Goal: Communication & Community: Share content

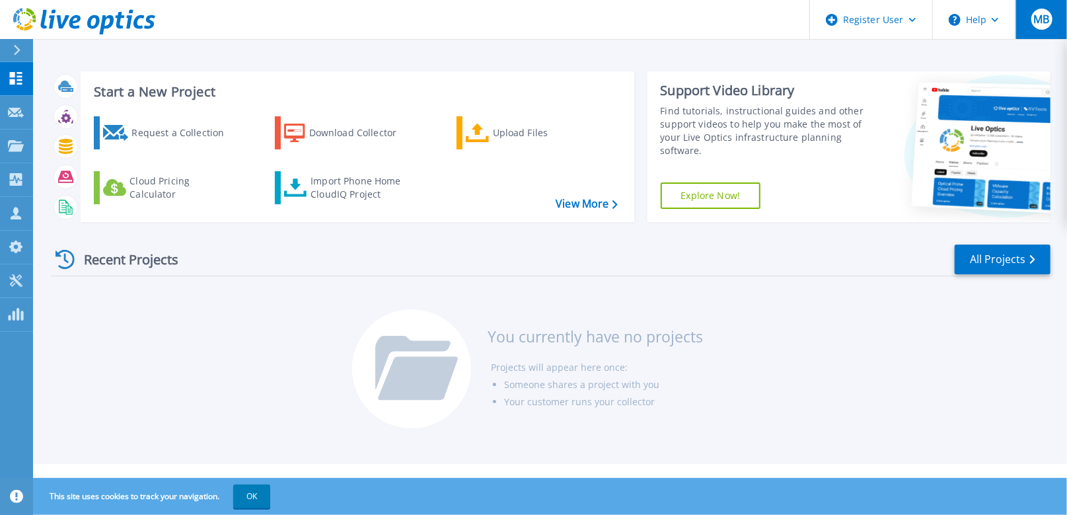
click at [1043, 24] on span "MB" at bounding box center [1041, 19] width 16 height 11
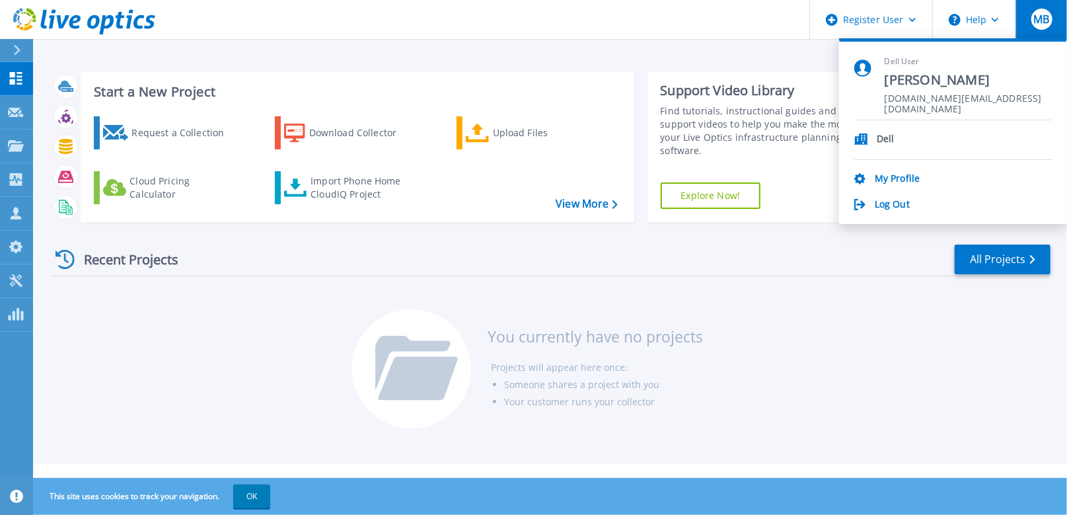
click at [1043, 24] on span "MB" at bounding box center [1041, 19] width 16 height 11
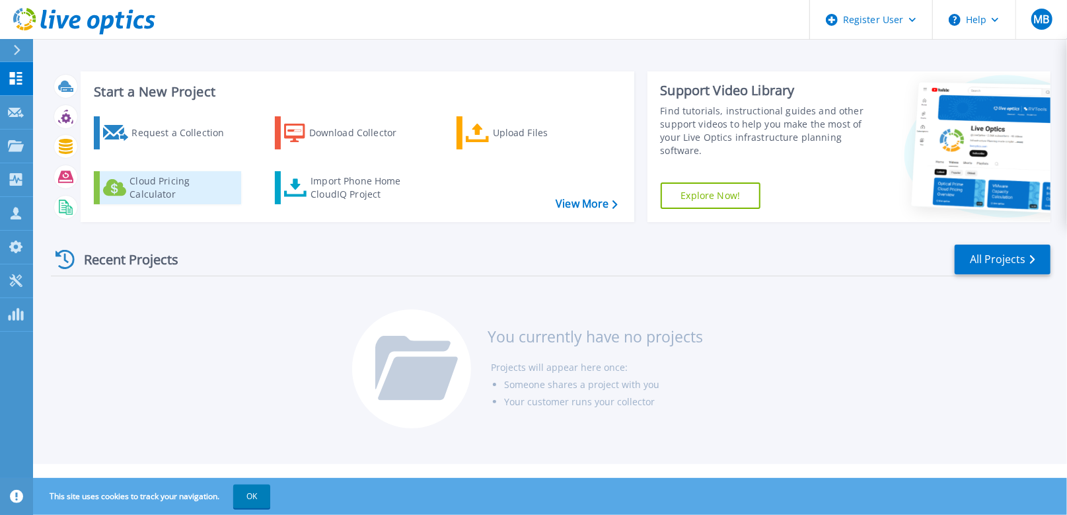
click at [172, 186] on div "Cloud Pricing Calculator" at bounding box center [182, 187] width 106 height 26
click at [17, 50] on icon at bounding box center [16, 50] width 7 height 11
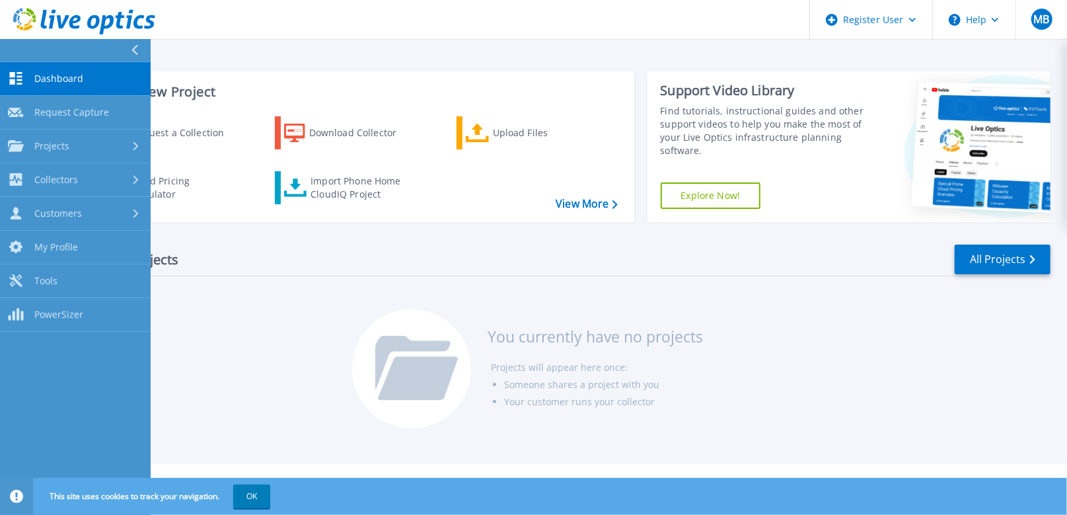
click at [132, 48] on icon at bounding box center [134, 50] width 7 height 11
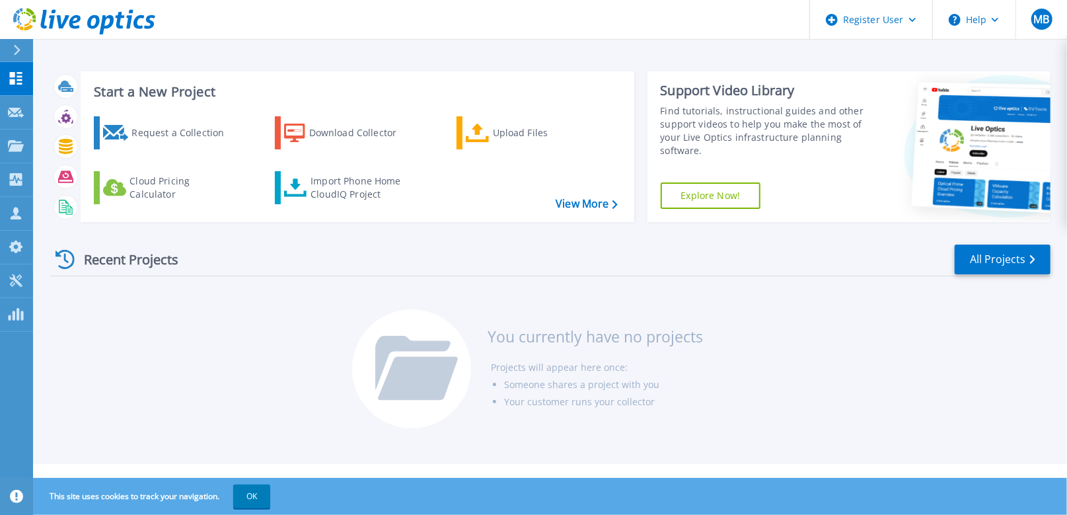
click at [24, 54] on div at bounding box center [22, 50] width 21 height 22
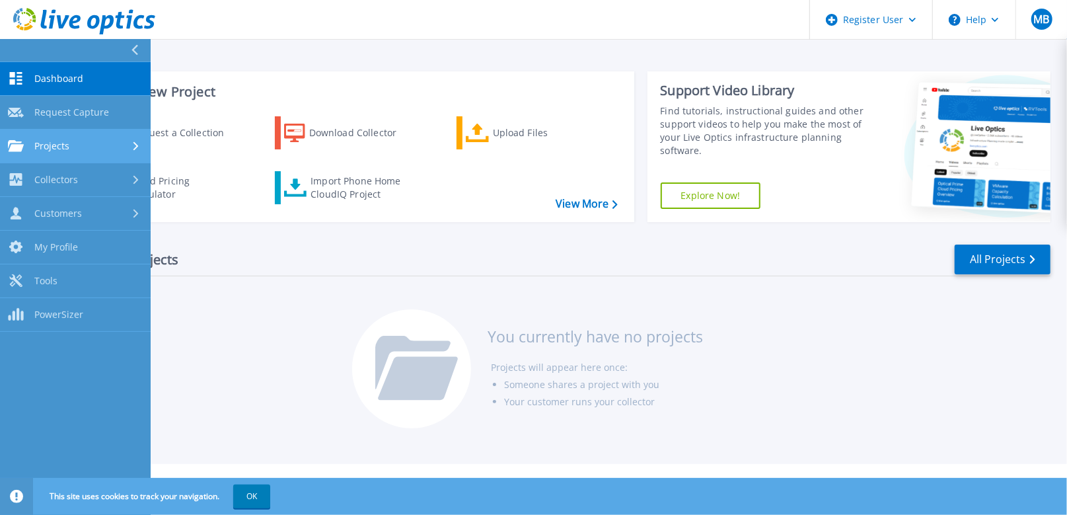
click at [58, 149] on span "Projects" at bounding box center [51, 146] width 35 height 12
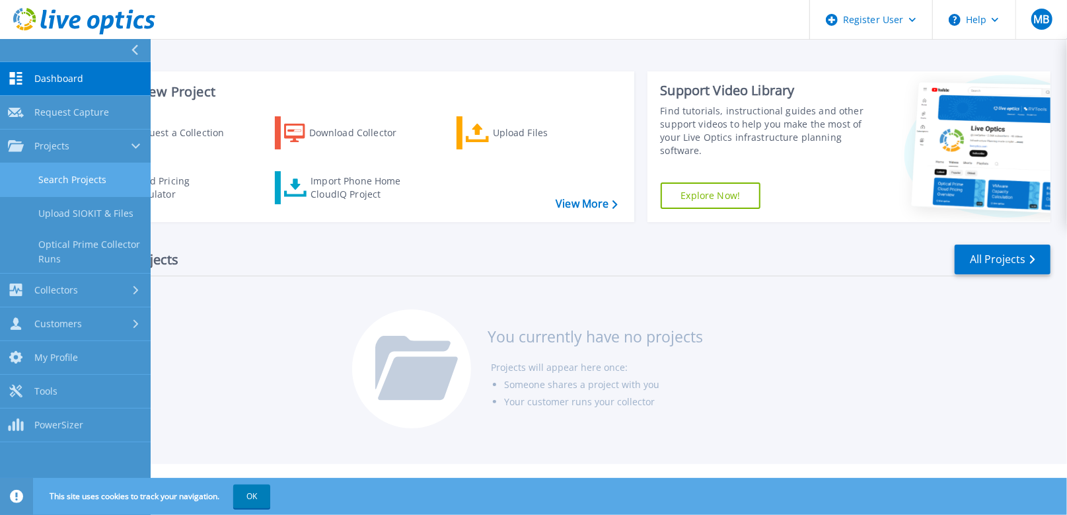
click at [86, 181] on link "Search Projects" at bounding box center [75, 180] width 151 height 34
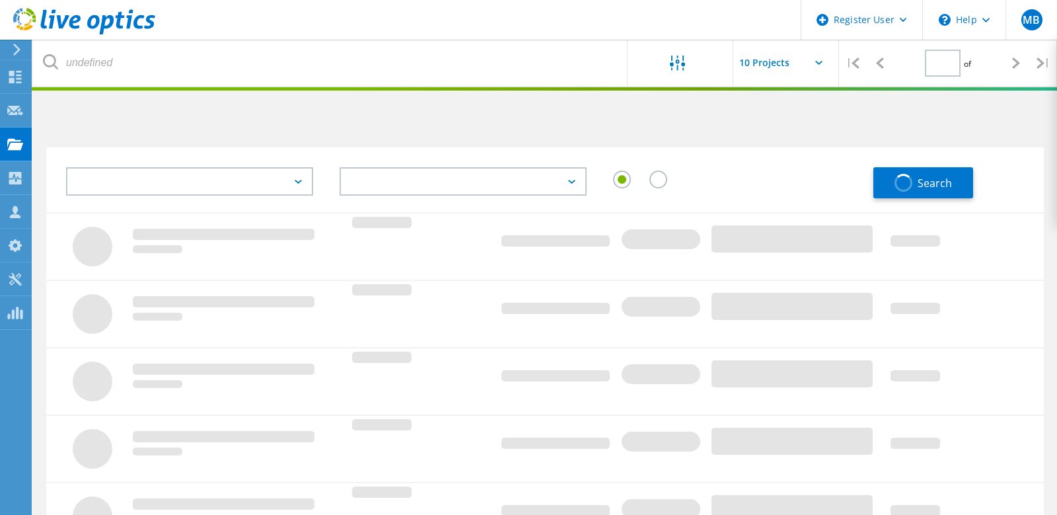
type input "1"
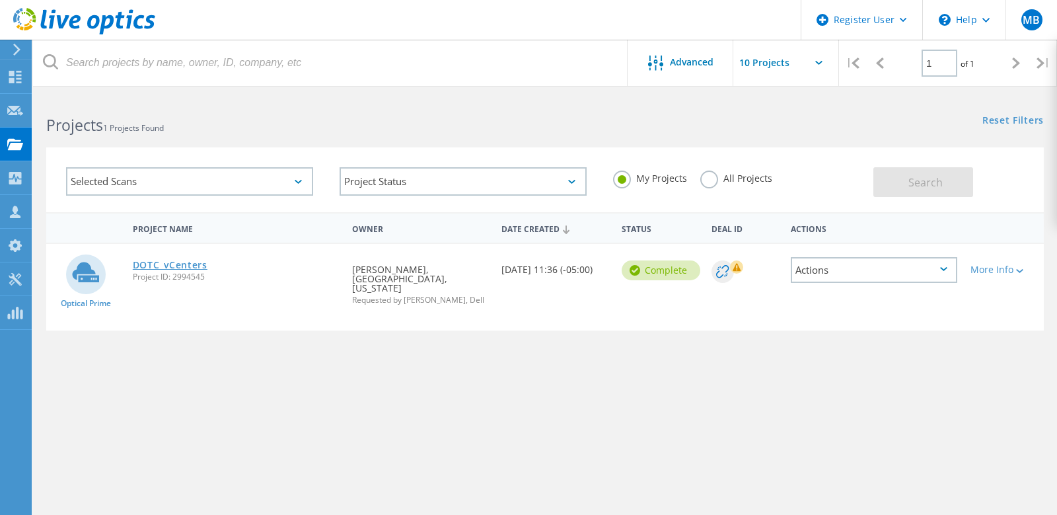
click at [190, 265] on link "DOTC_vCenters" at bounding box center [170, 264] width 75 height 9
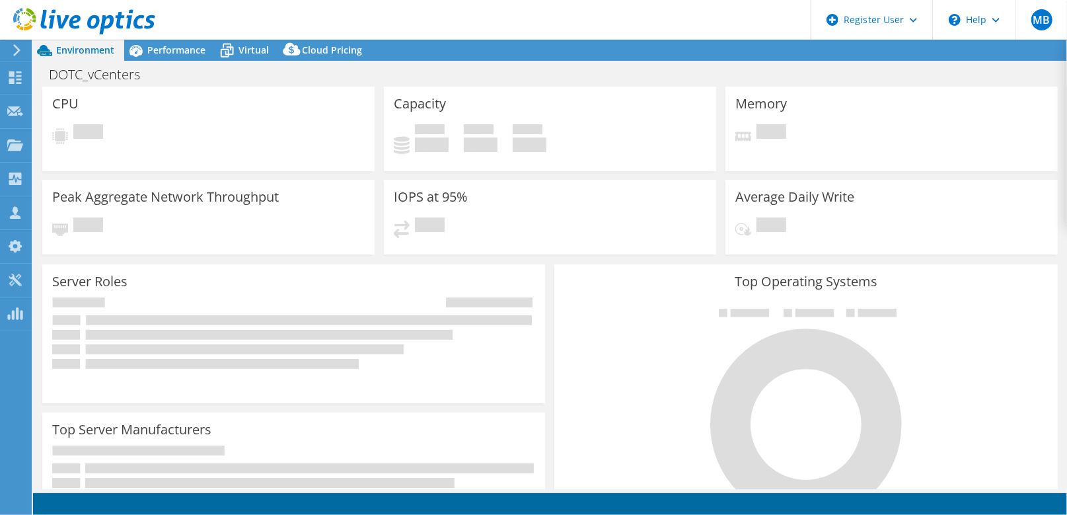
select select "USD"
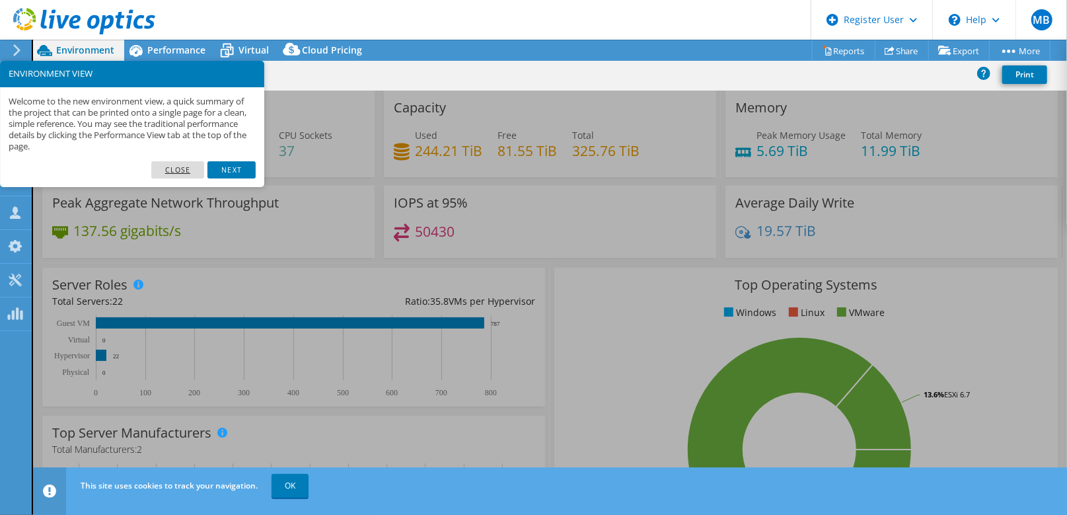
click at [188, 167] on link "Close" at bounding box center [178, 169] width 54 height 17
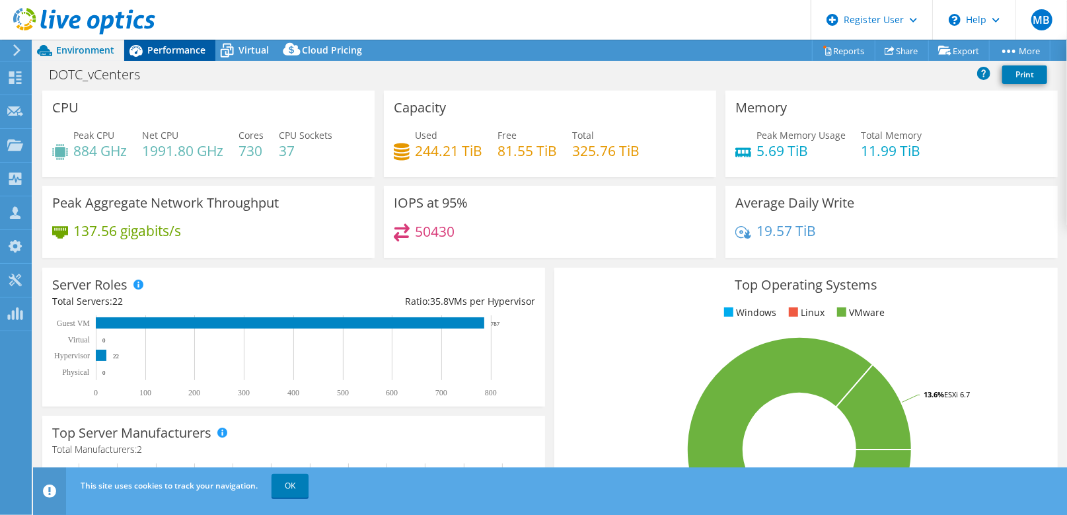
click at [180, 48] on span "Performance" at bounding box center [176, 50] width 58 height 13
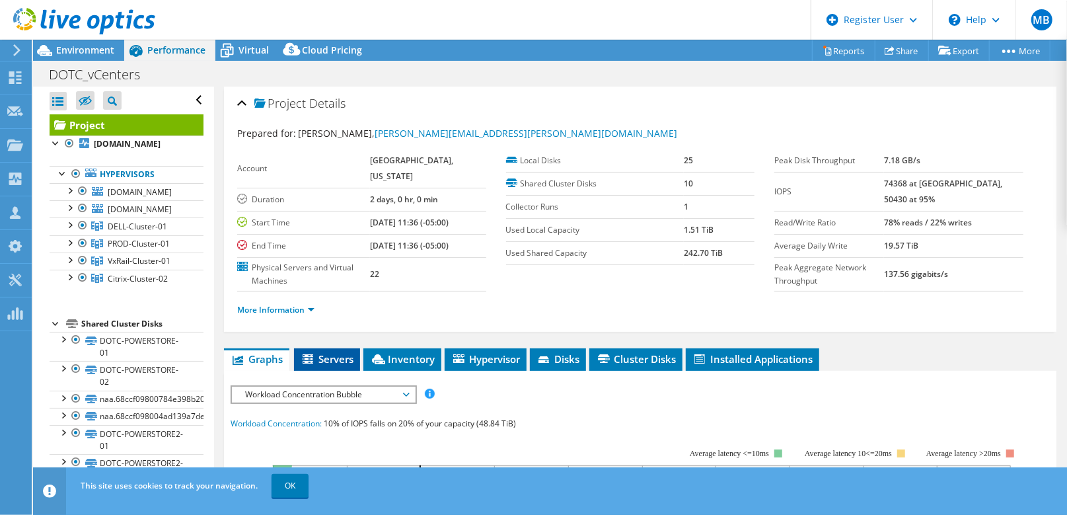
click at [336, 365] on span "Servers" at bounding box center [327, 358] width 53 height 13
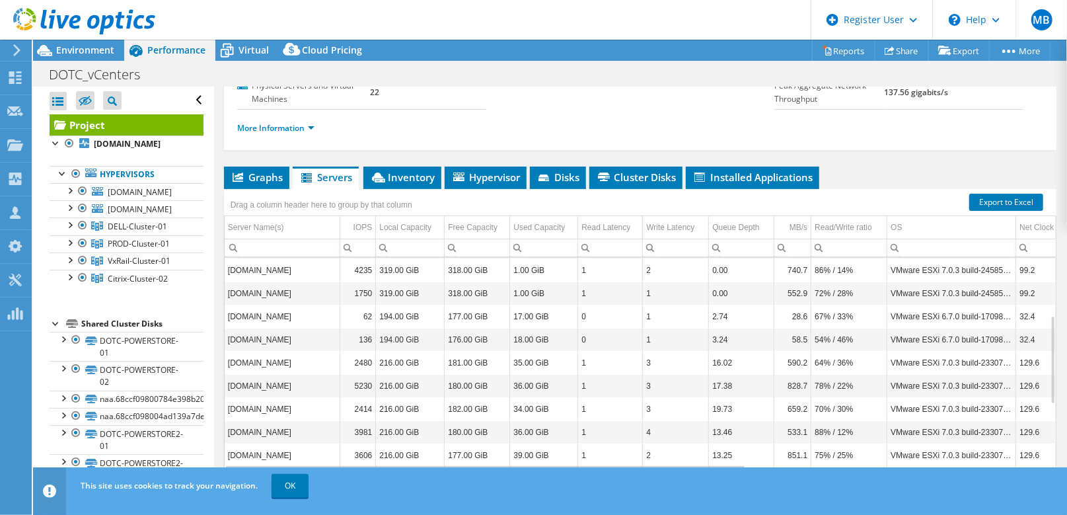
scroll to position [160, 0]
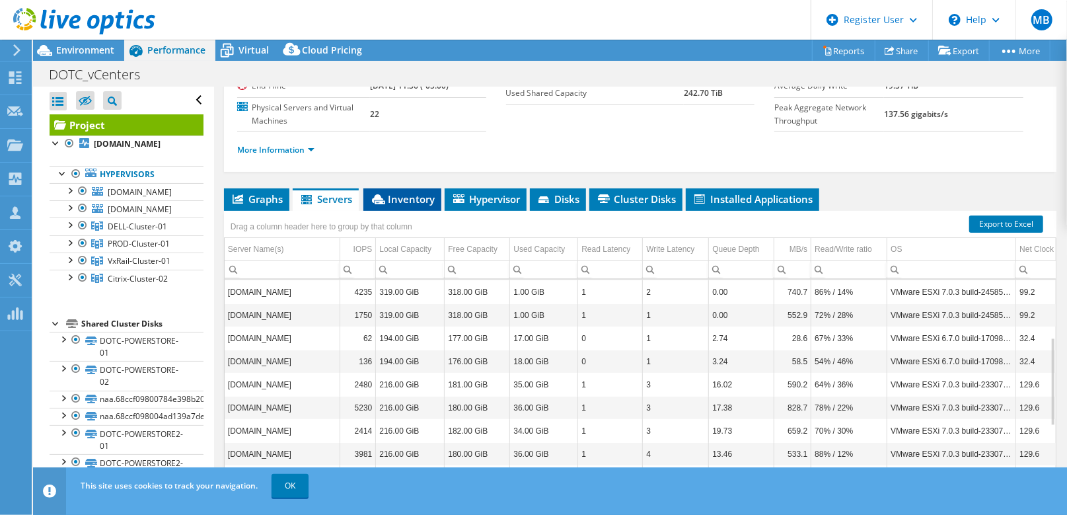
click at [424, 205] on span "Inventory" at bounding box center [402, 198] width 65 height 13
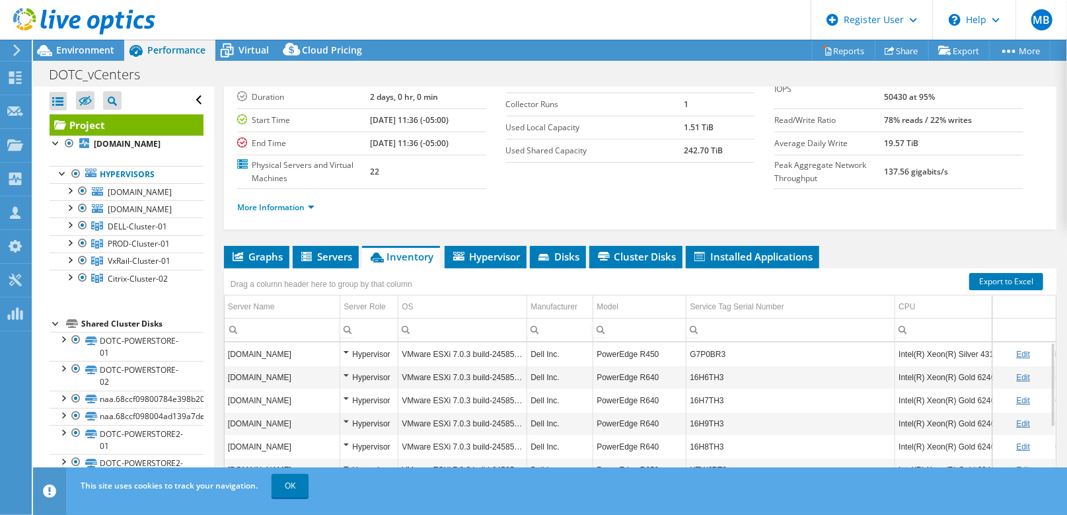
scroll to position [0, 0]
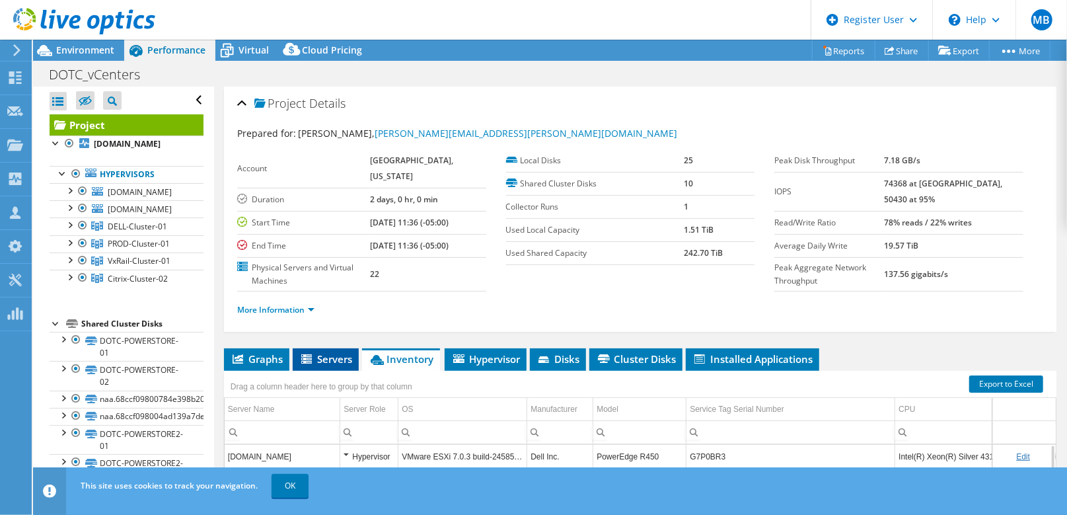
click at [324, 365] on span "Servers" at bounding box center [325, 358] width 53 height 13
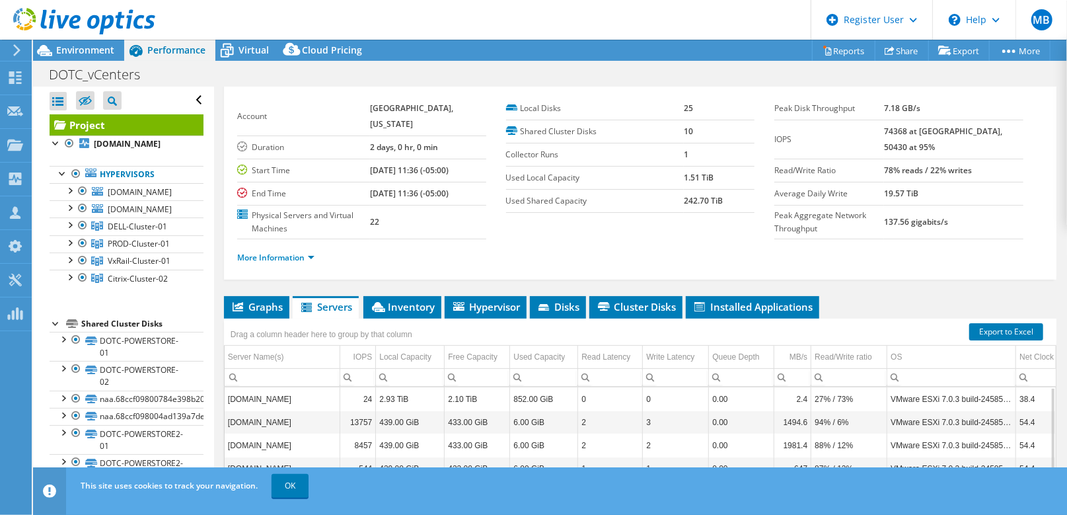
scroll to position [132, 0]
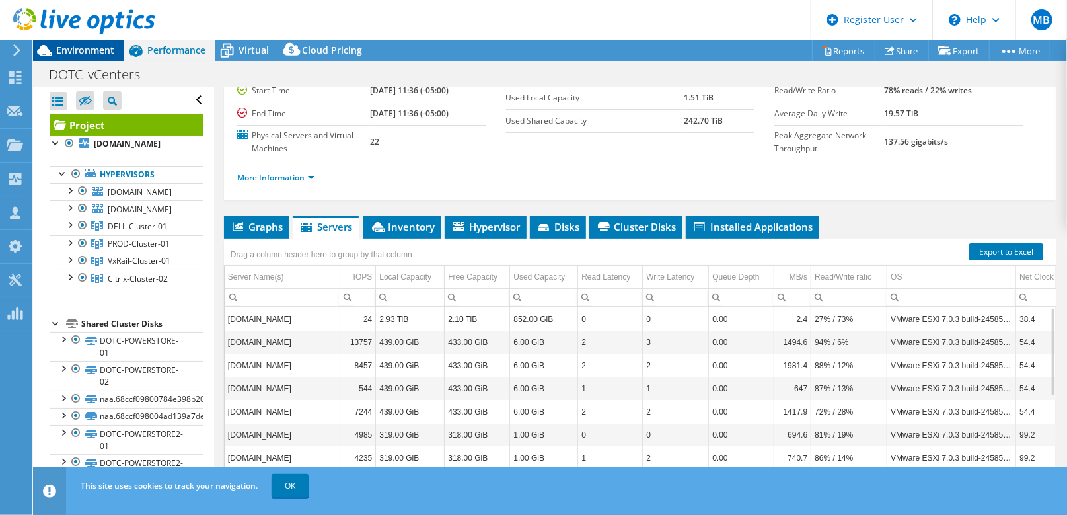
click at [104, 54] on span "Environment" at bounding box center [85, 50] width 58 height 13
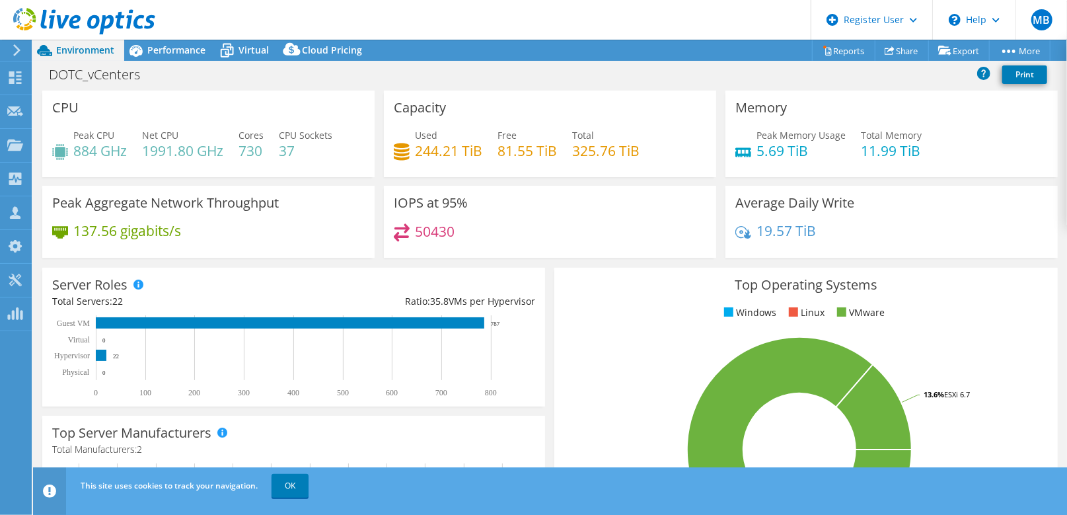
click at [720, 75] on div "DOTC_vCenters Print" at bounding box center [550, 74] width 1034 height 24
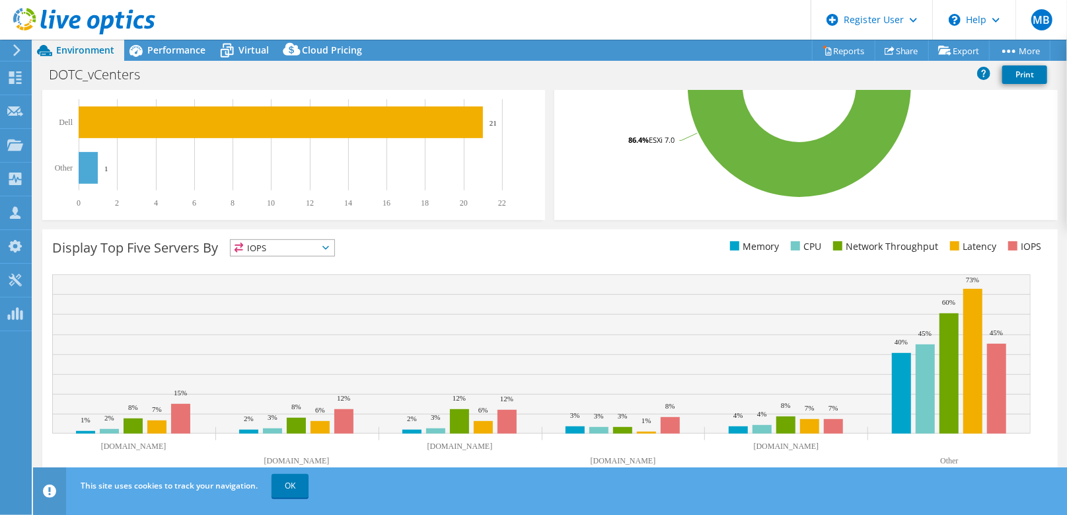
scroll to position [366, 0]
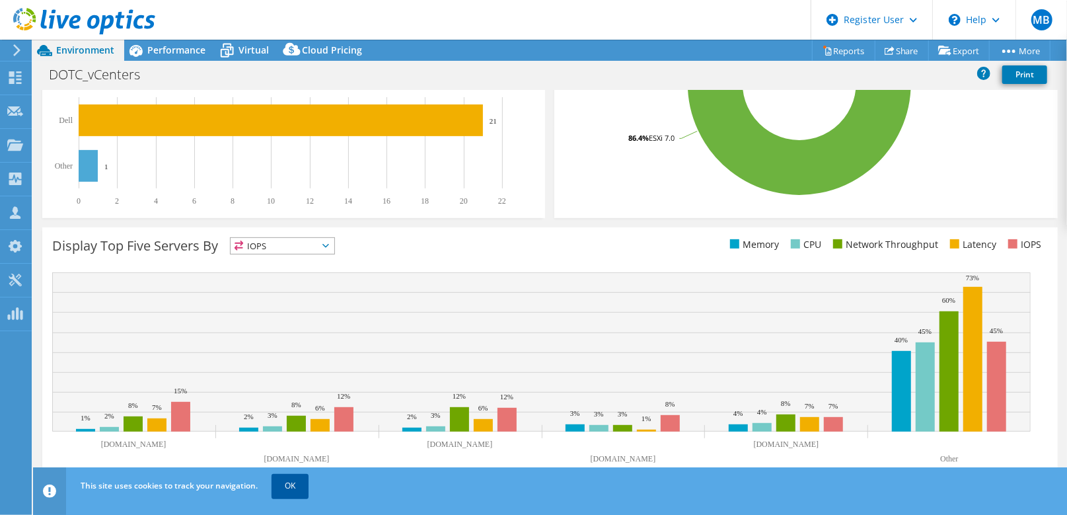
click at [296, 488] on link "OK" at bounding box center [290, 486] width 37 height 24
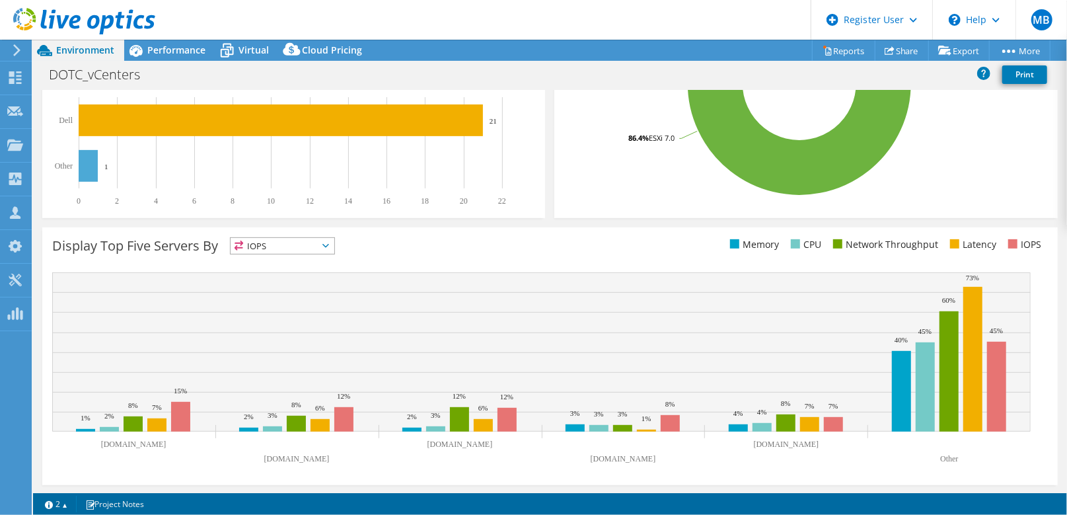
drag, startPoint x: 198, startPoint y: 55, endPoint x: 206, endPoint y: 69, distance: 16.0
click at [198, 55] on span "Performance" at bounding box center [176, 50] width 58 height 13
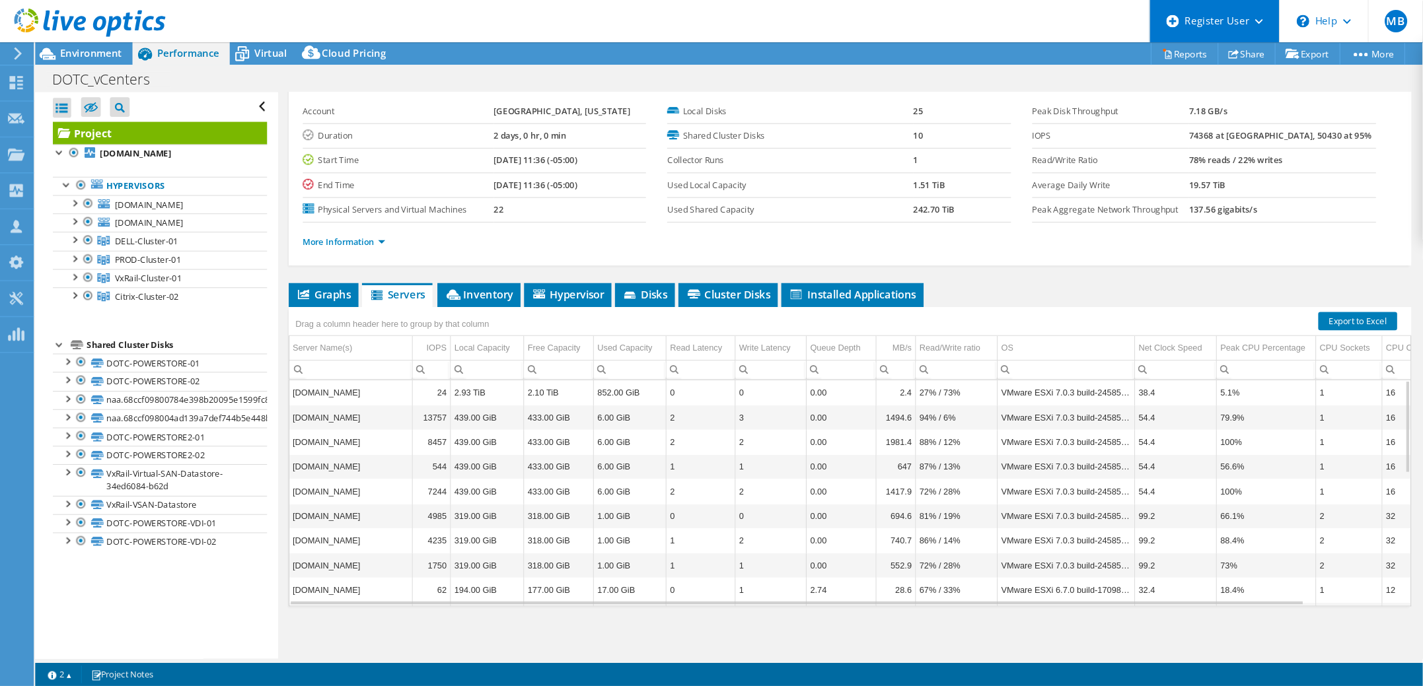
scroll to position [13, 0]
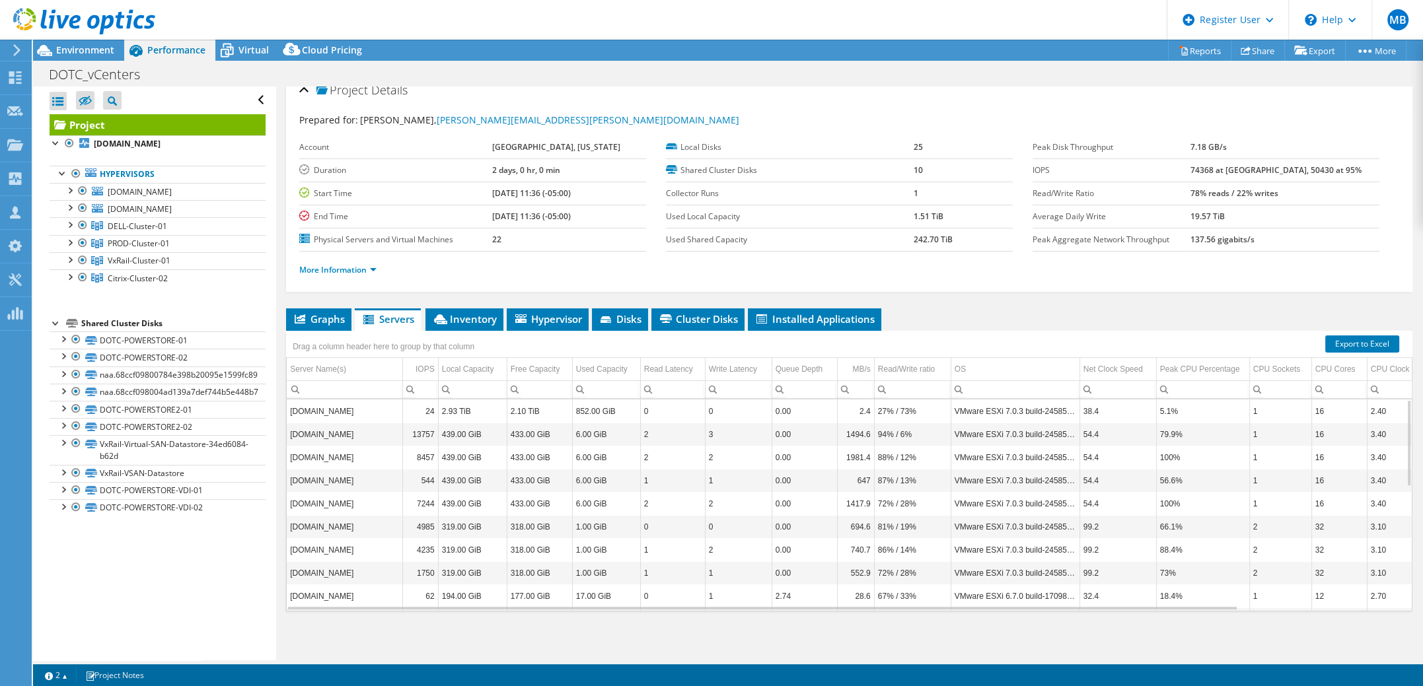
drag, startPoint x: 862, startPoint y: 0, endPoint x: 973, endPoint y: 308, distance: 327.1
click at [973, 309] on ul "Graphs Servers Inventory Hypervisor Disks Cluster Disks Installed Applications" at bounding box center [849, 320] width 1126 height 22
click at [477, 316] on span "Inventory" at bounding box center [464, 319] width 65 height 13
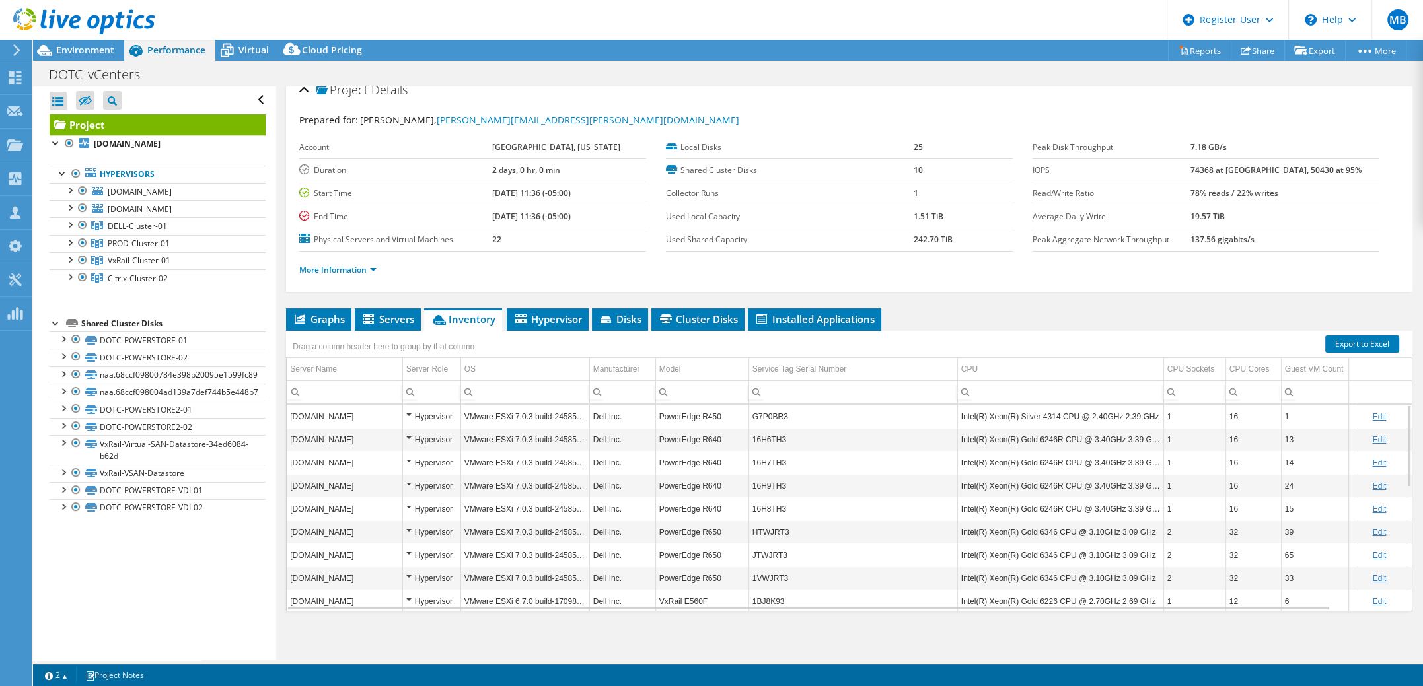
click at [890, 415] on td "G7P0BR3" at bounding box center [853, 416] width 209 height 23
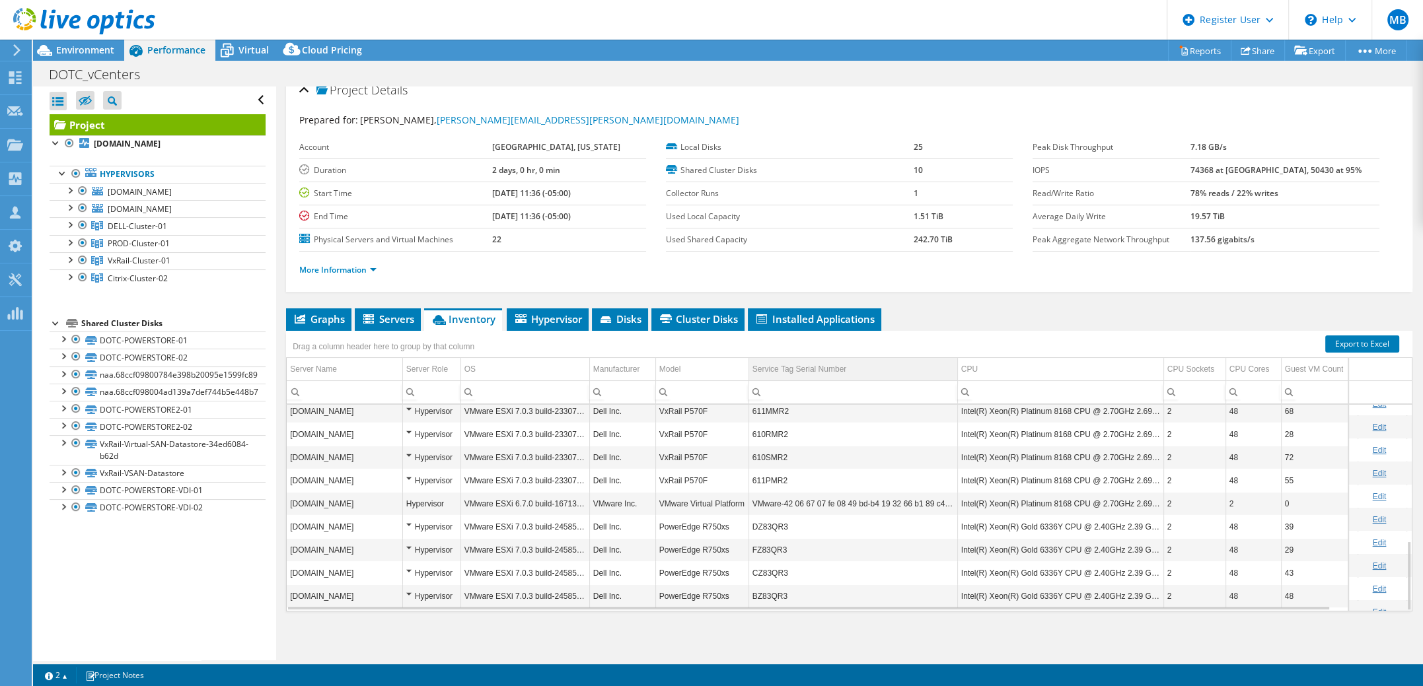
scroll to position [0, 0]
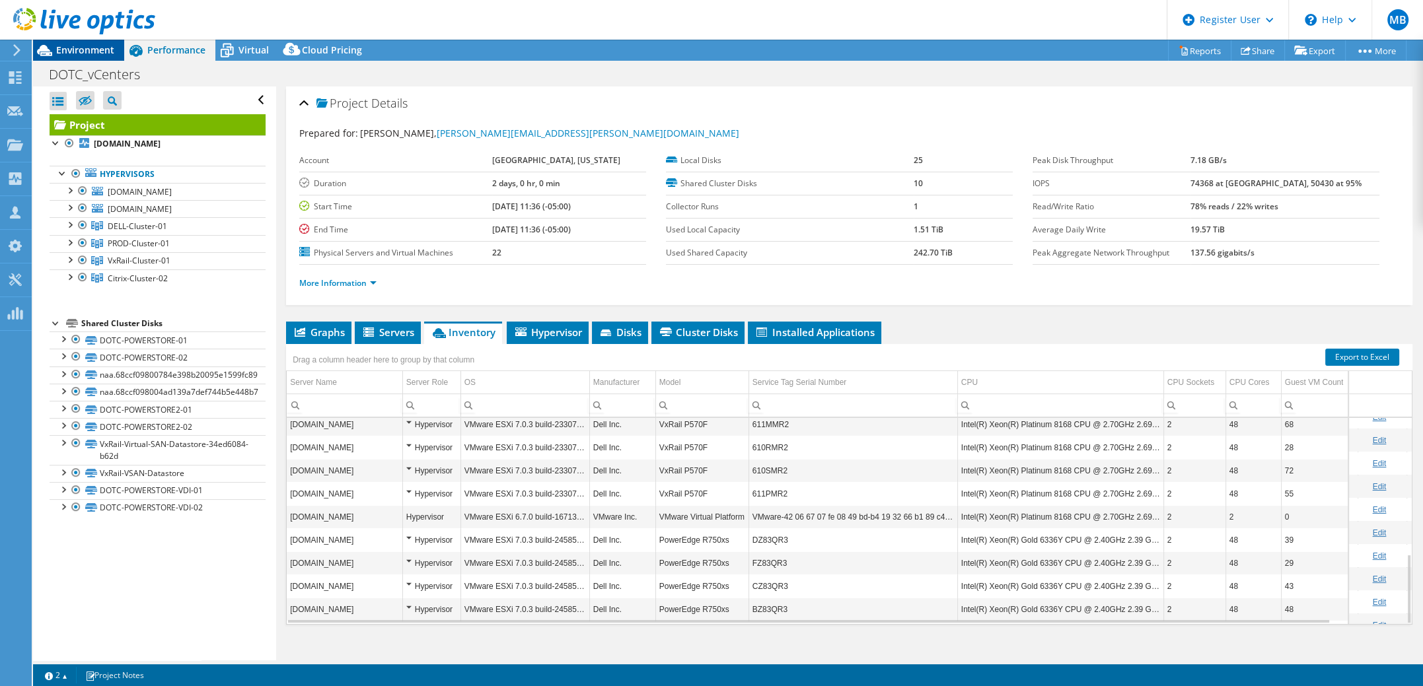
click at [88, 52] on span "Environment" at bounding box center [85, 50] width 58 height 13
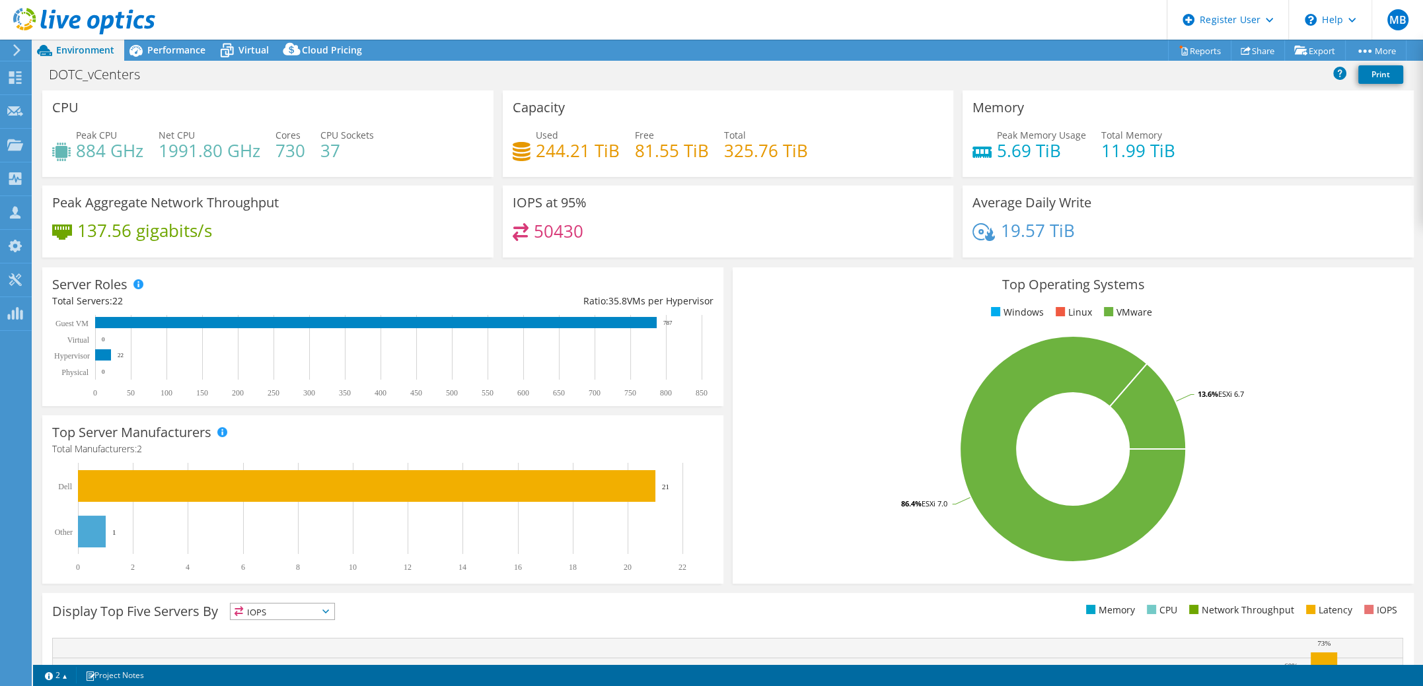
click at [1041, 151] on h4 "5.69 TiB" at bounding box center [1041, 150] width 89 height 15
click at [558, 227] on h4 "50430" at bounding box center [559, 231] width 50 height 15
click at [178, 229] on h4 "137.56 gigabits/s" at bounding box center [144, 230] width 135 height 15
drag, startPoint x: 338, startPoint y: 153, endPoint x: 276, endPoint y: 150, distance: 62.2
click at [276, 150] on div "Peak CPU 884 GHz Net CPU 1991.80 GHz Cores 730 CPU Sockets 37" at bounding box center [267, 149] width 431 height 43
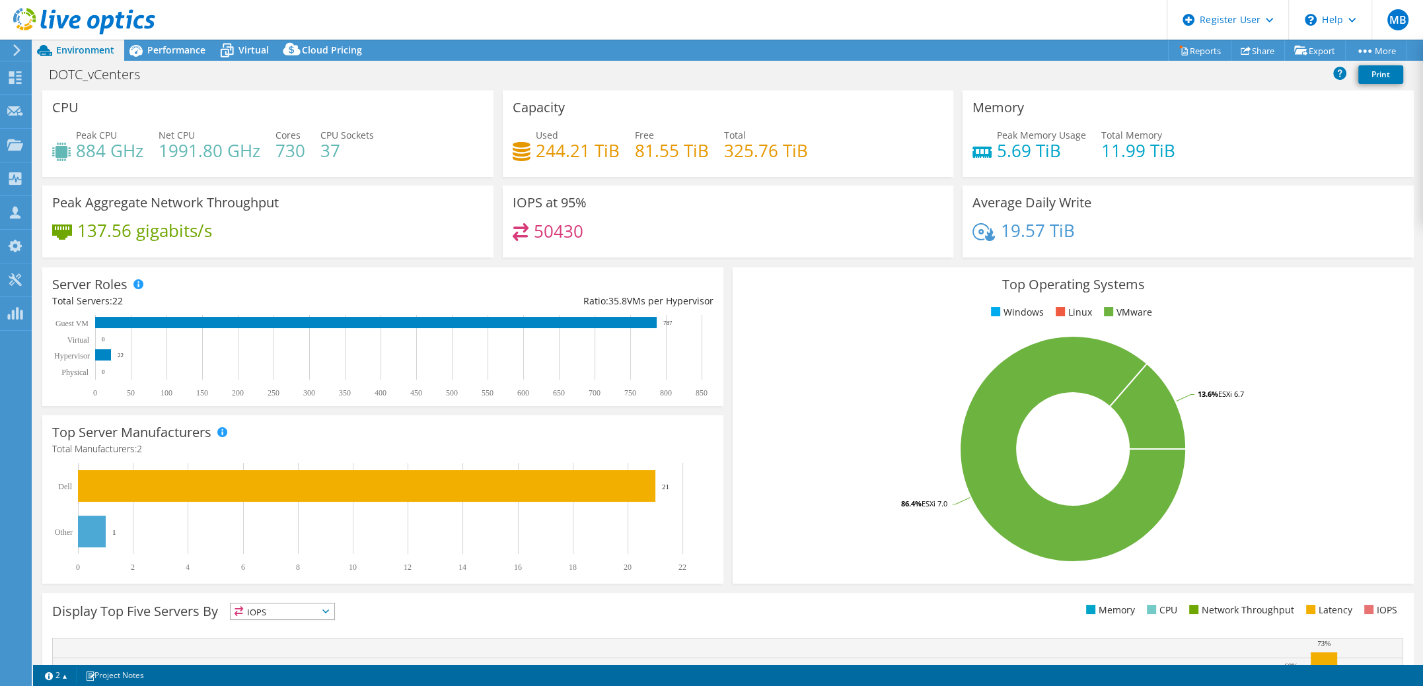
drag, startPoint x: 276, startPoint y: 150, endPoint x: 272, endPoint y: 129, distance: 21.0
click at [272, 129] on div "Peak CPU 884 GHz Net CPU 1991.80 GHz Cores 730 CPU Sockets 37" at bounding box center [267, 149] width 431 height 43
drag, startPoint x: 276, startPoint y: 135, endPoint x: 365, endPoint y: 150, distance: 90.5
click at [365, 150] on div "Peak CPU 884 GHz Net CPU 1991.80 GHz Cores 730 CPU Sockets 37" at bounding box center [267, 149] width 431 height 43
click at [365, 150] on h4 "37" at bounding box center [347, 150] width 54 height 15
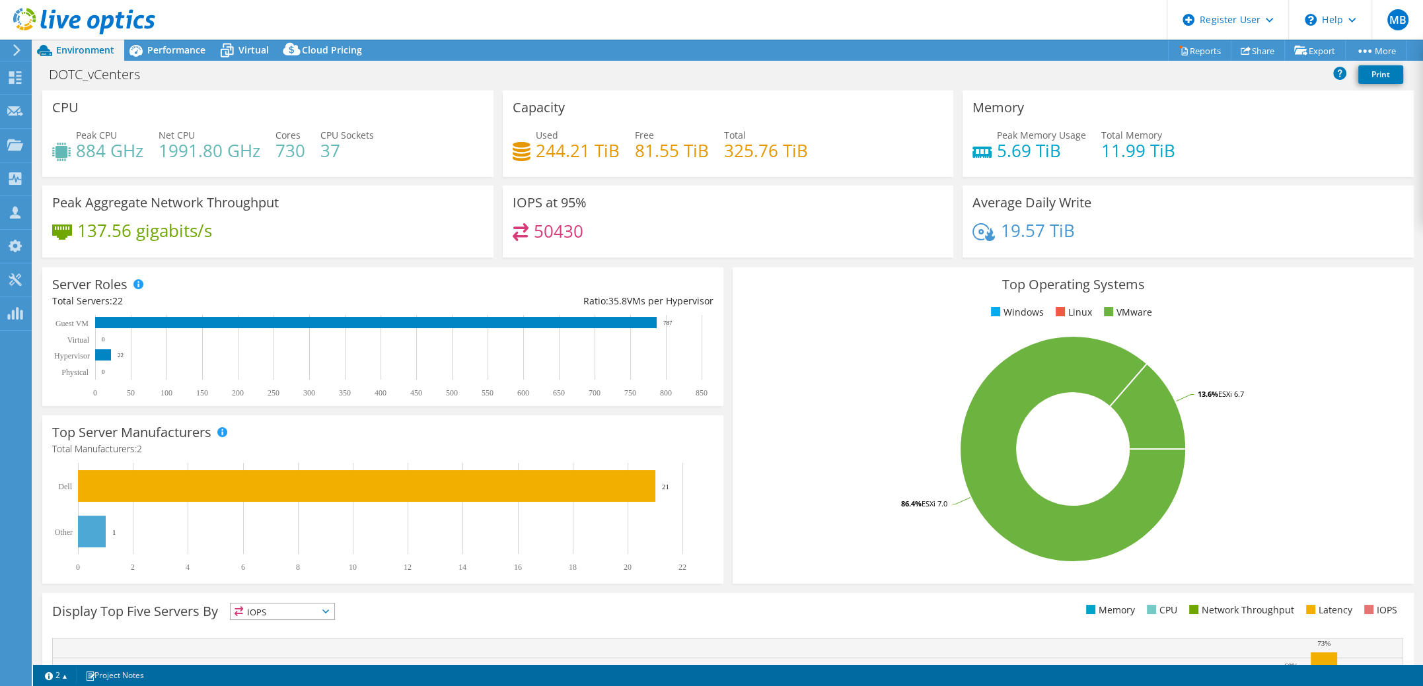
click at [407, 114] on div "CPU Peak CPU 884 GHz Net CPU 1991.80 GHz Cores 730 CPU Sockets 37" at bounding box center [267, 134] width 451 height 87
click at [330, 48] on span "Cloud Pricing" at bounding box center [332, 50] width 60 height 13
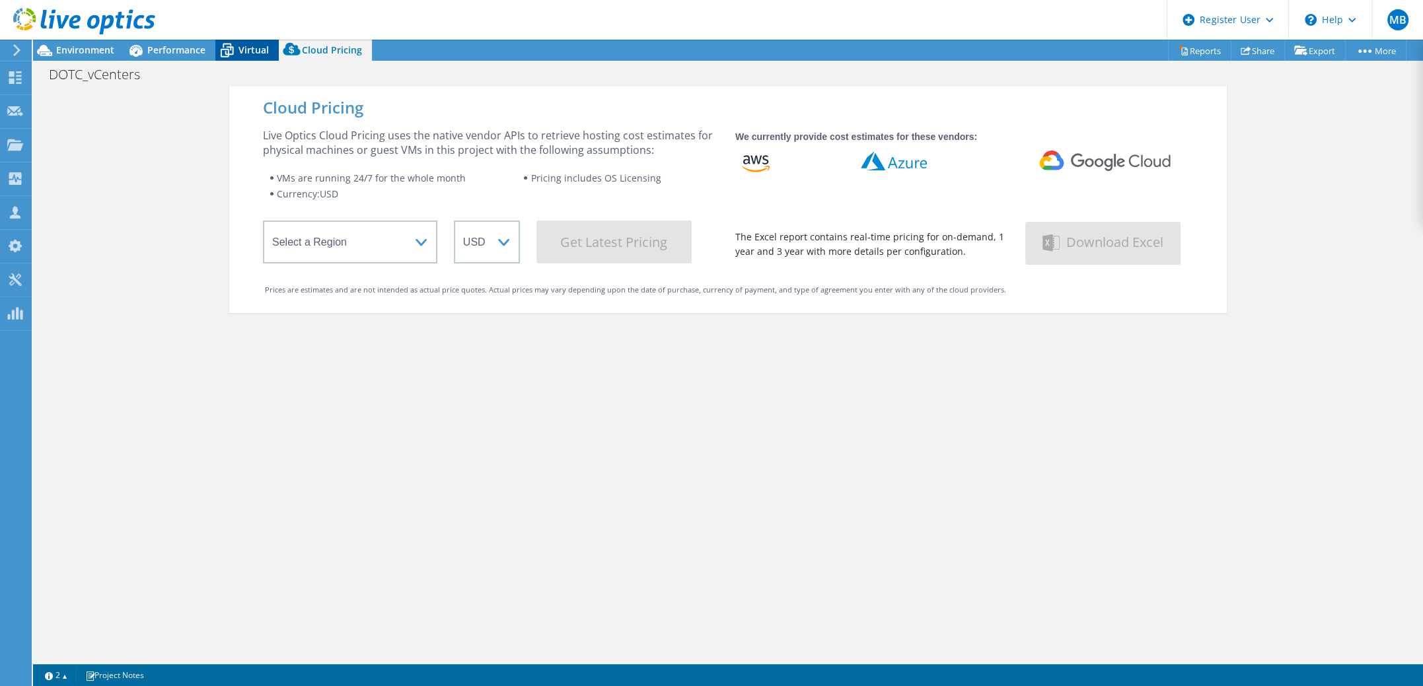
click at [258, 50] on span "Virtual" at bounding box center [254, 50] width 30 height 13
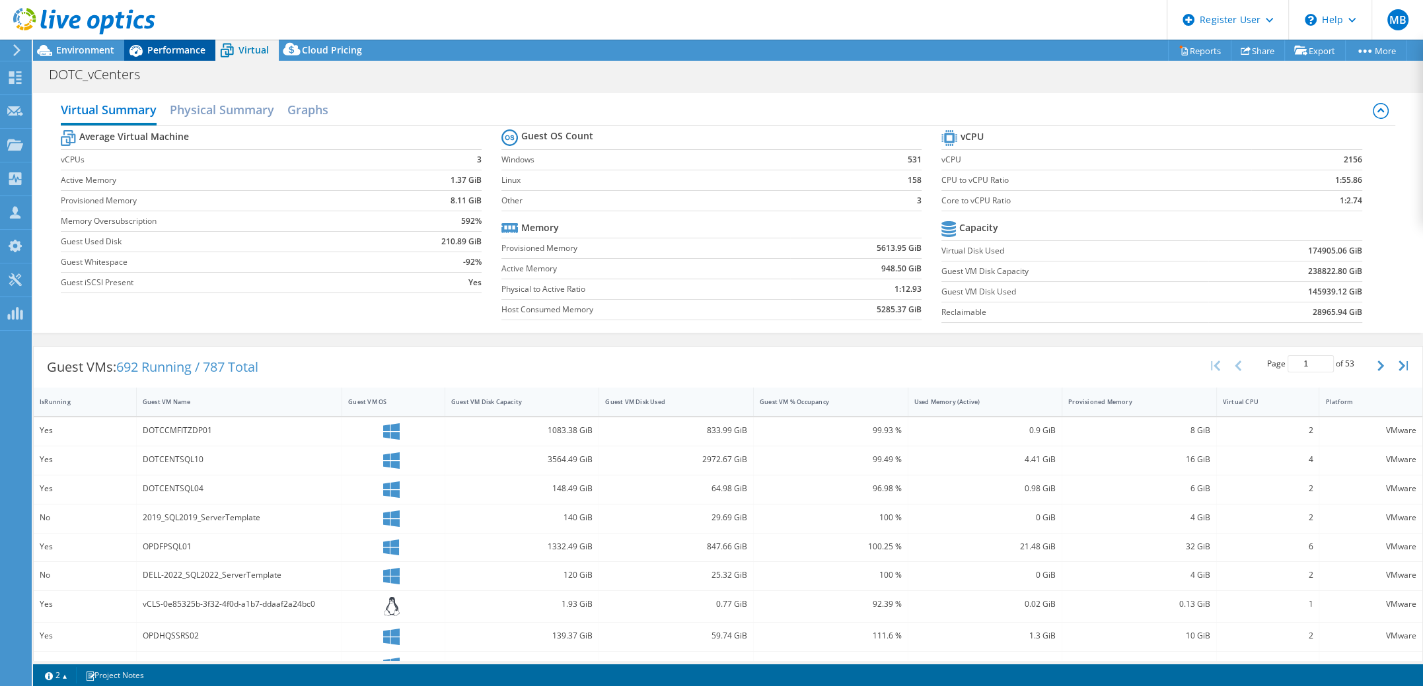
click at [157, 45] on span "Performance" at bounding box center [176, 50] width 58 height 13
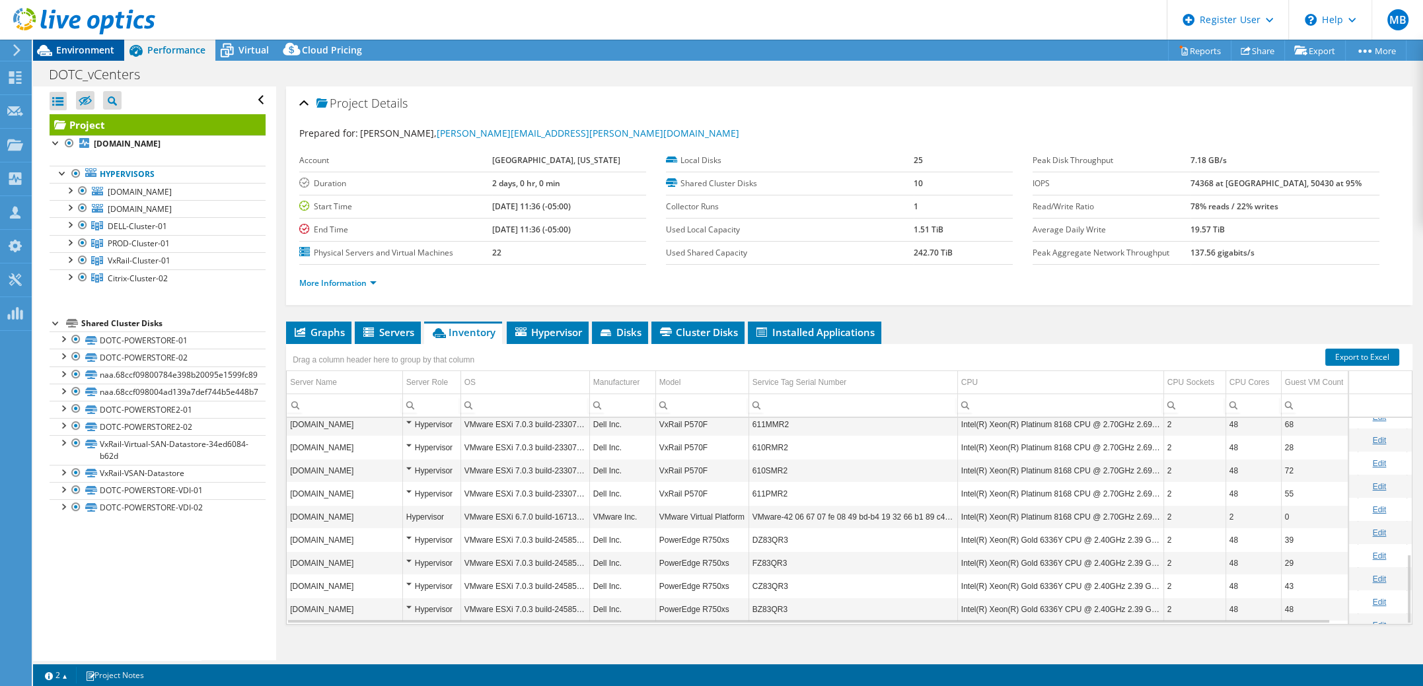
click at [95, 49] on span "Environment" at bounding box center [85, 50] width 58 height 13
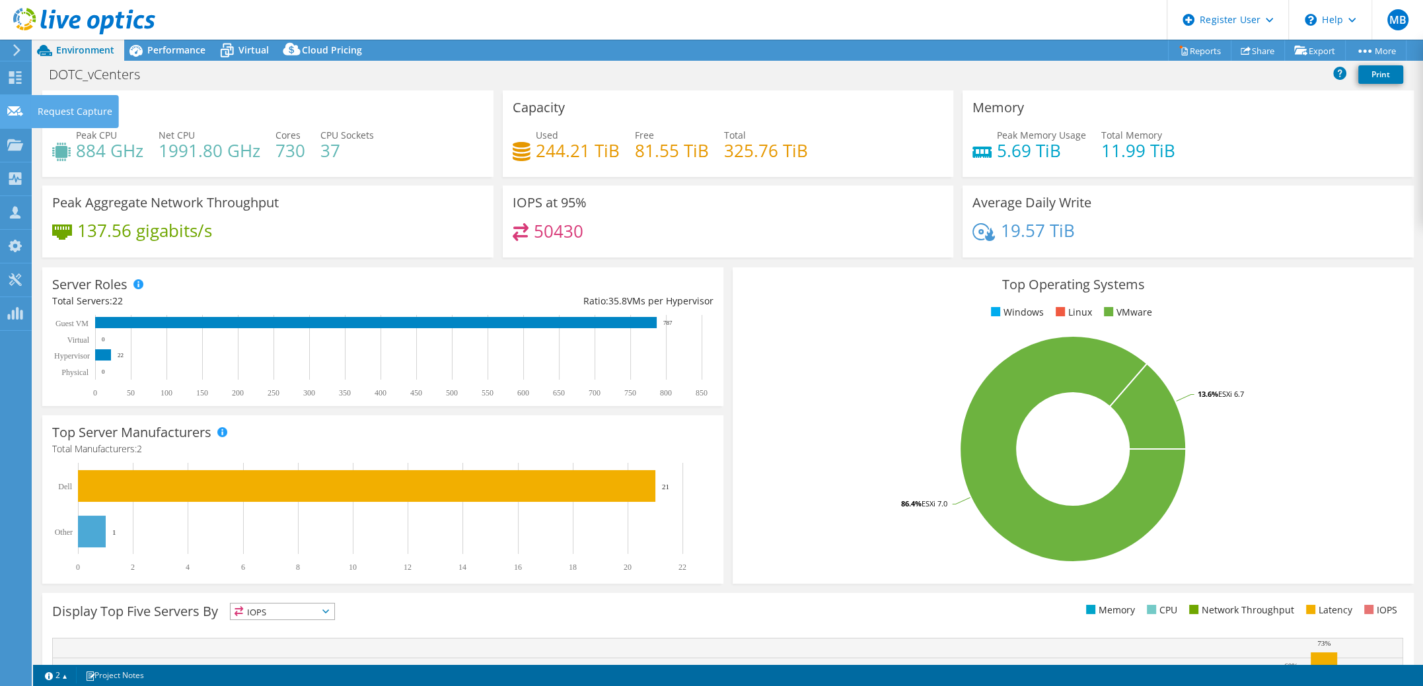
click at [12, 115] on icon at bounding box center [15, 111] width 16 height 13
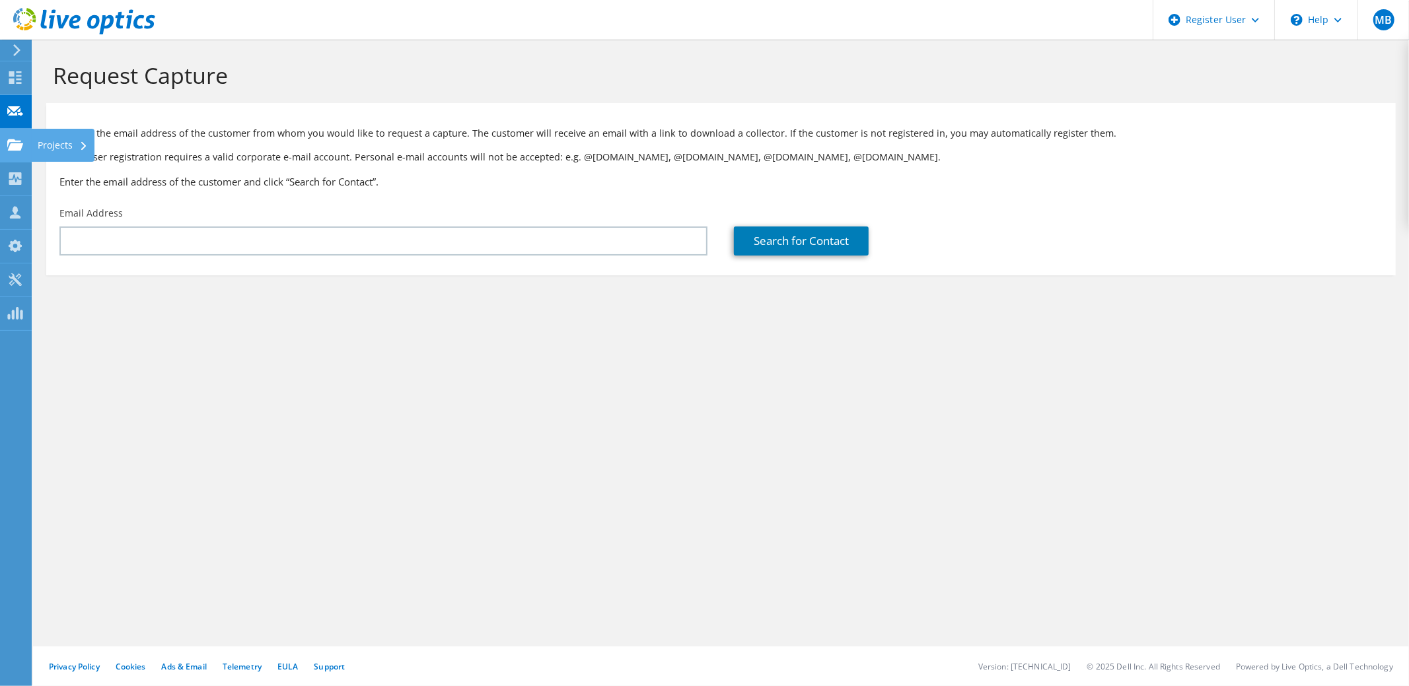
click at [22, 142] on icon at bounding box center [15, 145] width 16 height 13
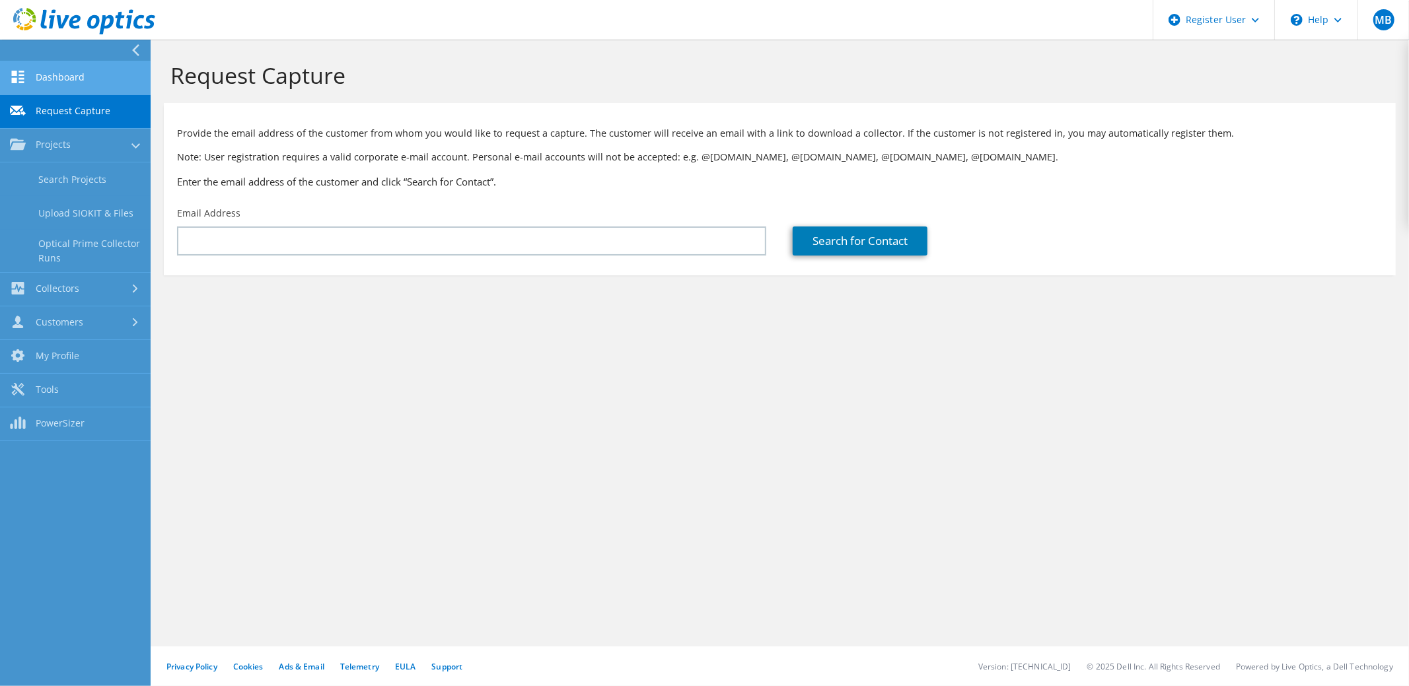
click at [74, 75] on link "Dashboard" at bounding box center [75, 78] width 151 height 34
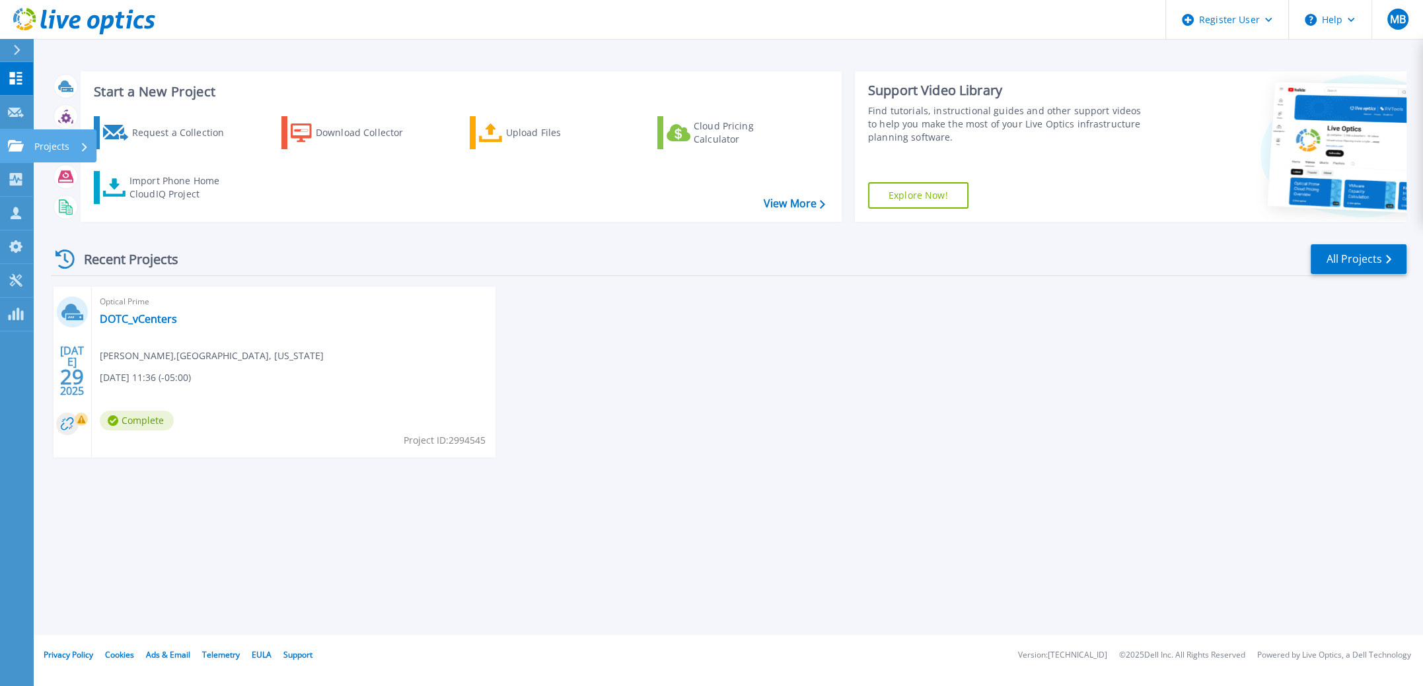
click at [15, 148] on icon at bounding box center [16, 145] width 16 height 11
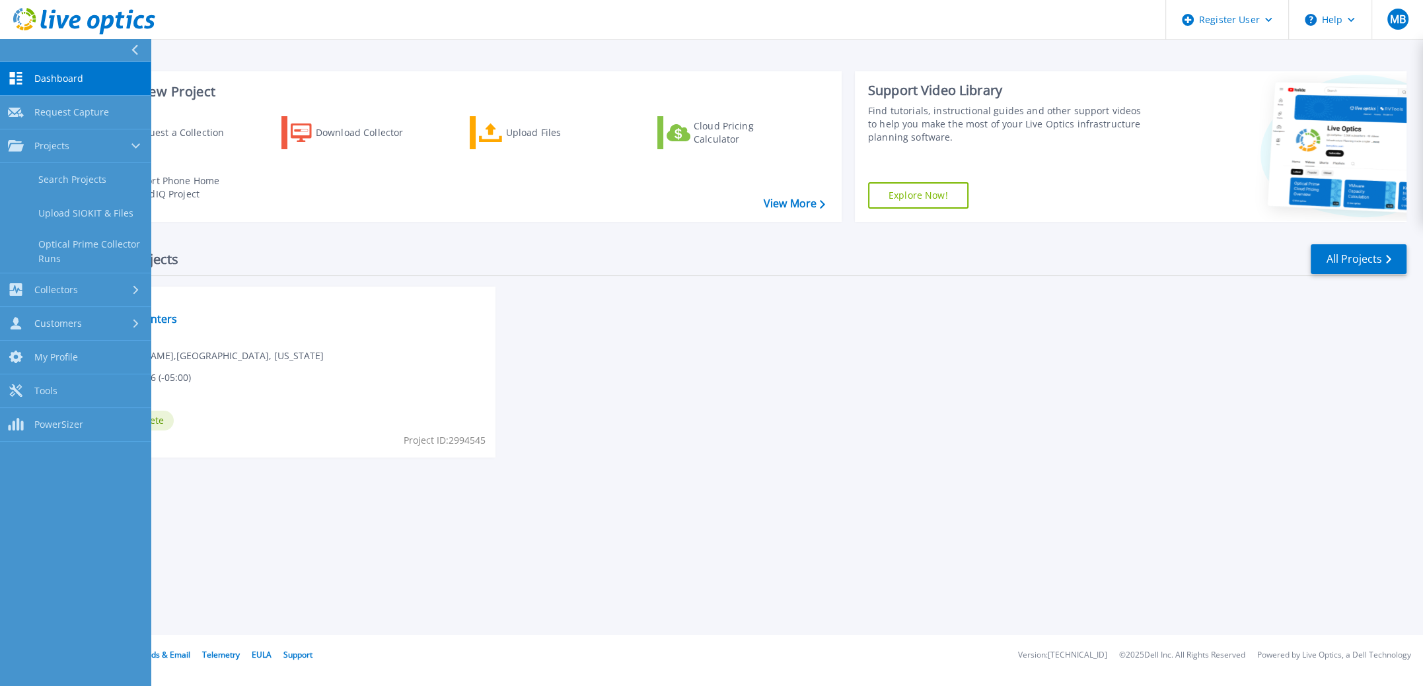
click at [322, 246] on div "Recent Projects All Projects" at bounding box center [729, 259] width 1356 height 33
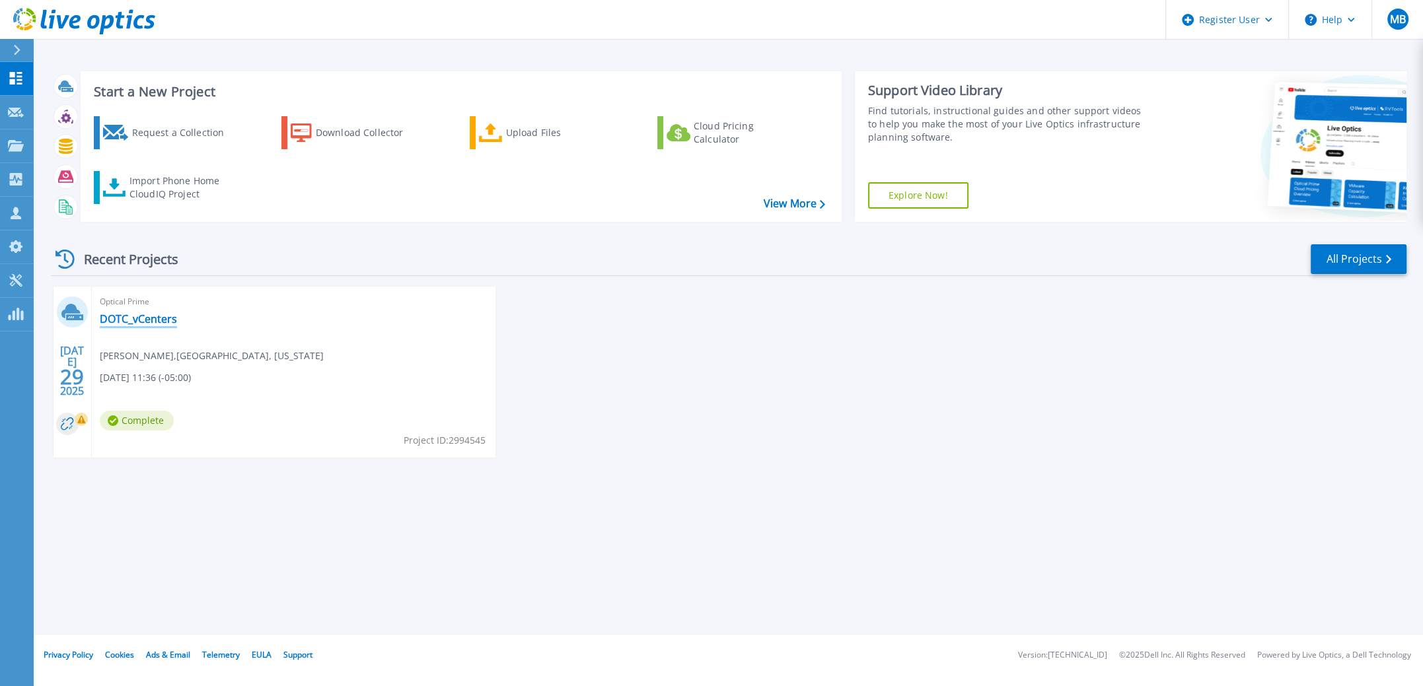
click at [147, 319] on link "DOTC_vCenters" at bounding box center [138, 319] width 77 height 13
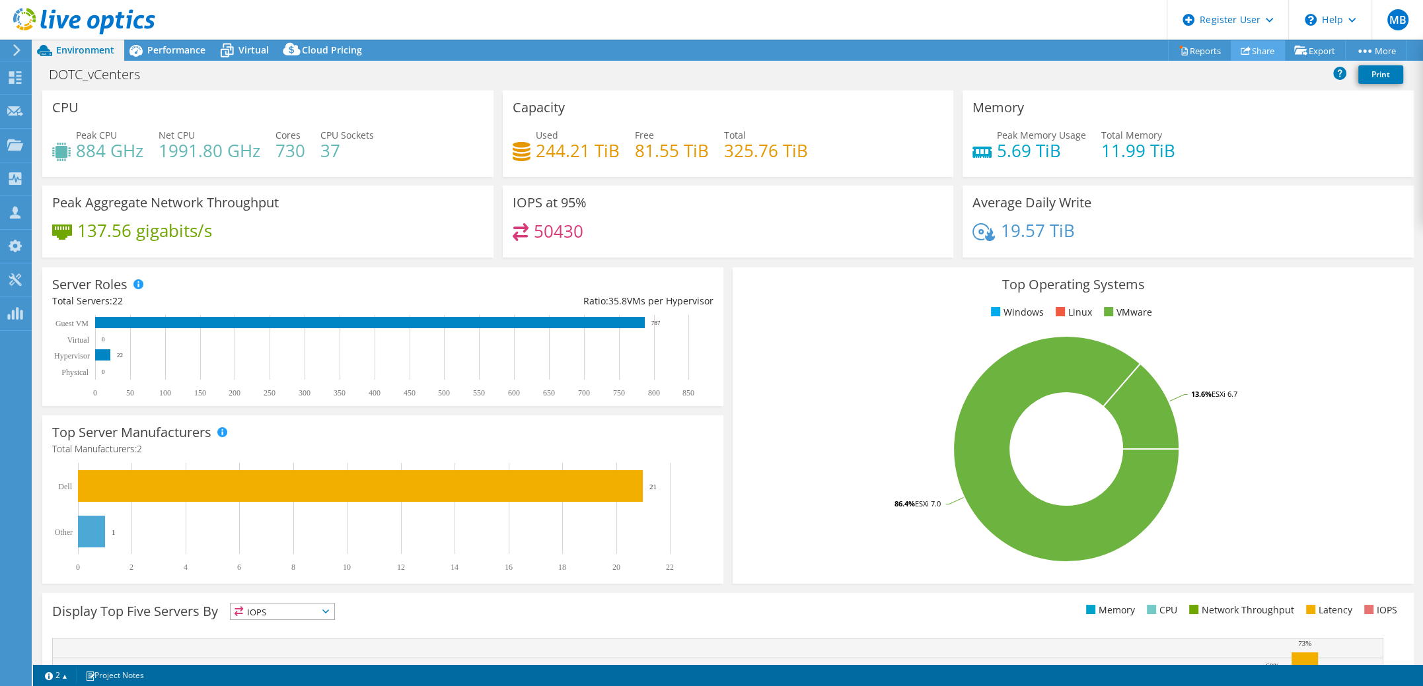
click at [1258, 50] on link "Share" at bounding box center [1258, 50] width 54 height 20
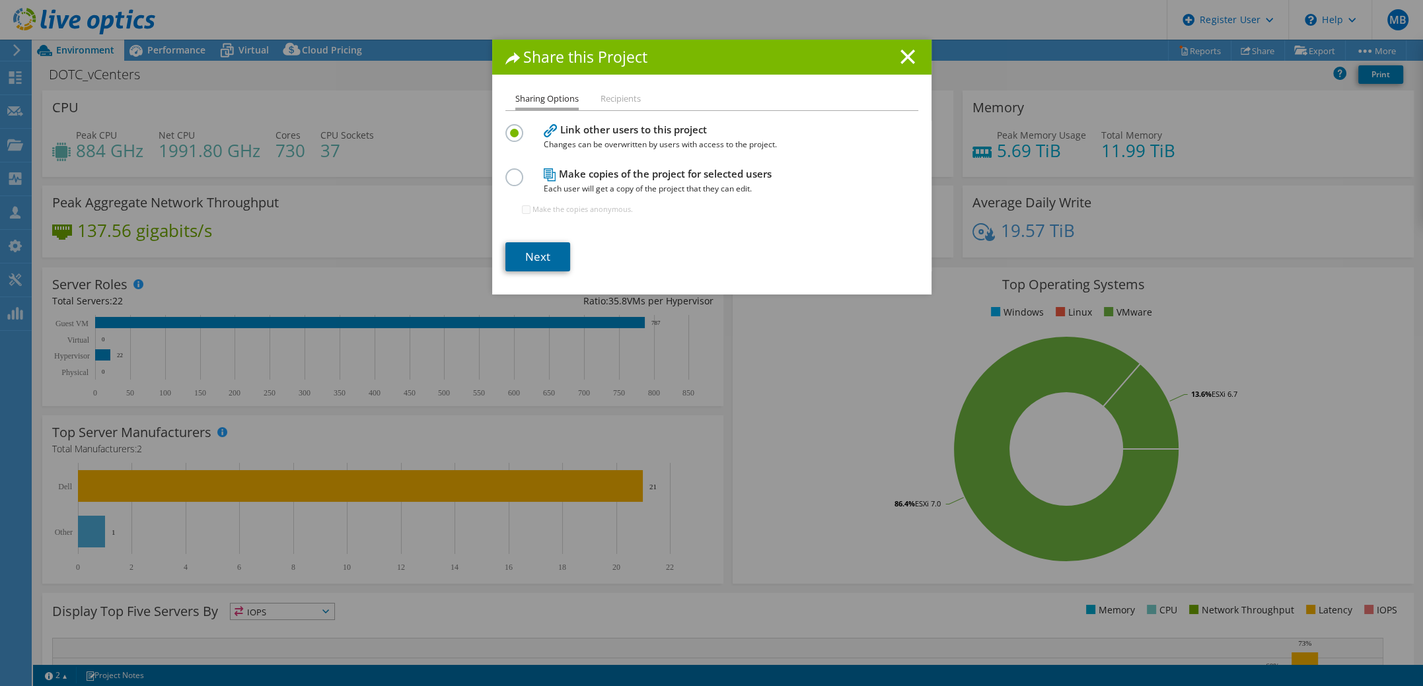
click at [535, 253] on link "Next" at bounding box center [537, 256] width 65 height 29
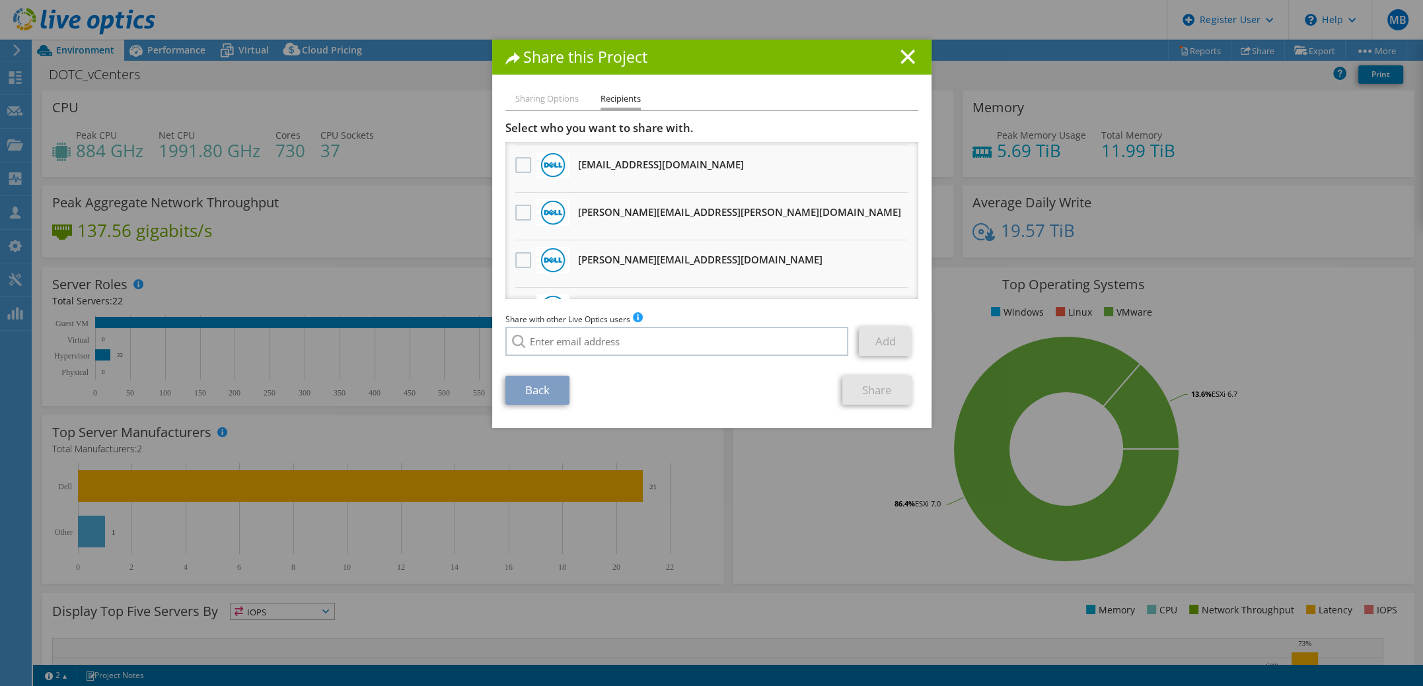
scroll to position [111, 0]
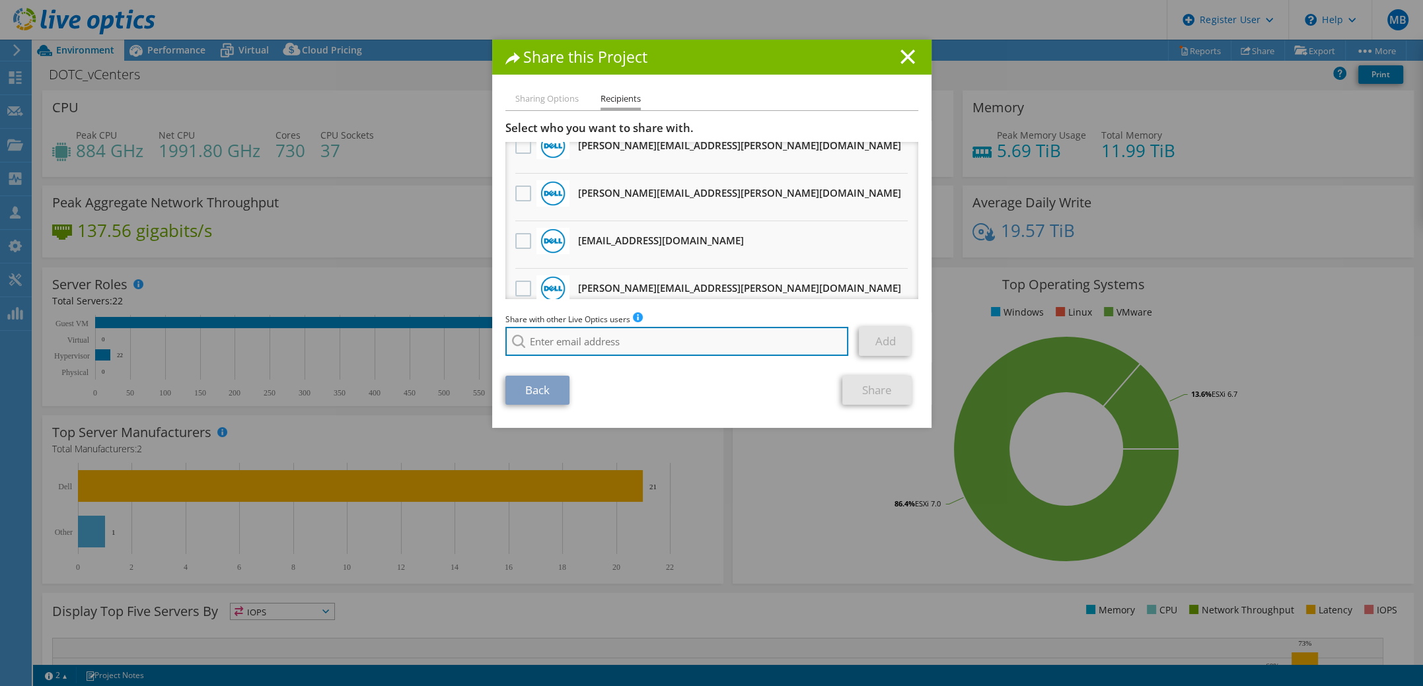
click at [676, 338] on input "search" at bounding box center [677, 341] width 344 height 29
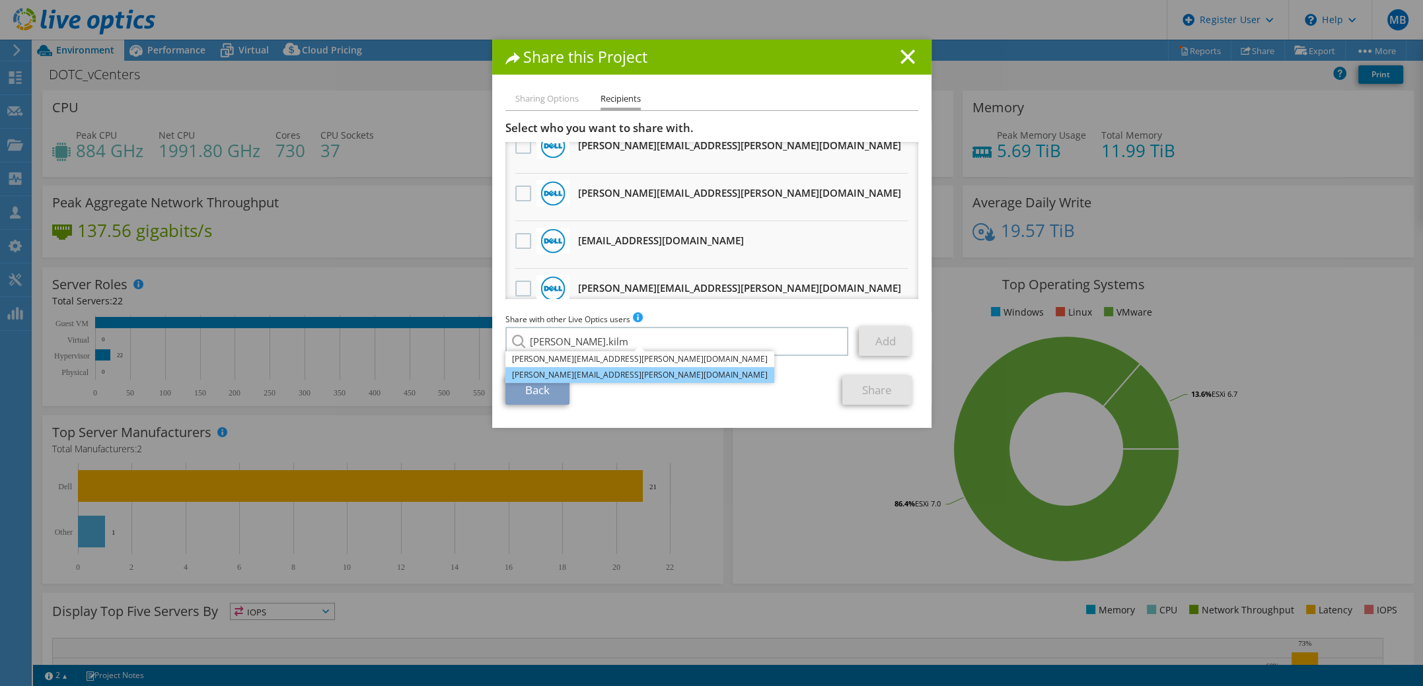
click at [608, 373] on li "Michael.Kilmer@Dell.com" at bounding box center [639, 375] width 269 height 16
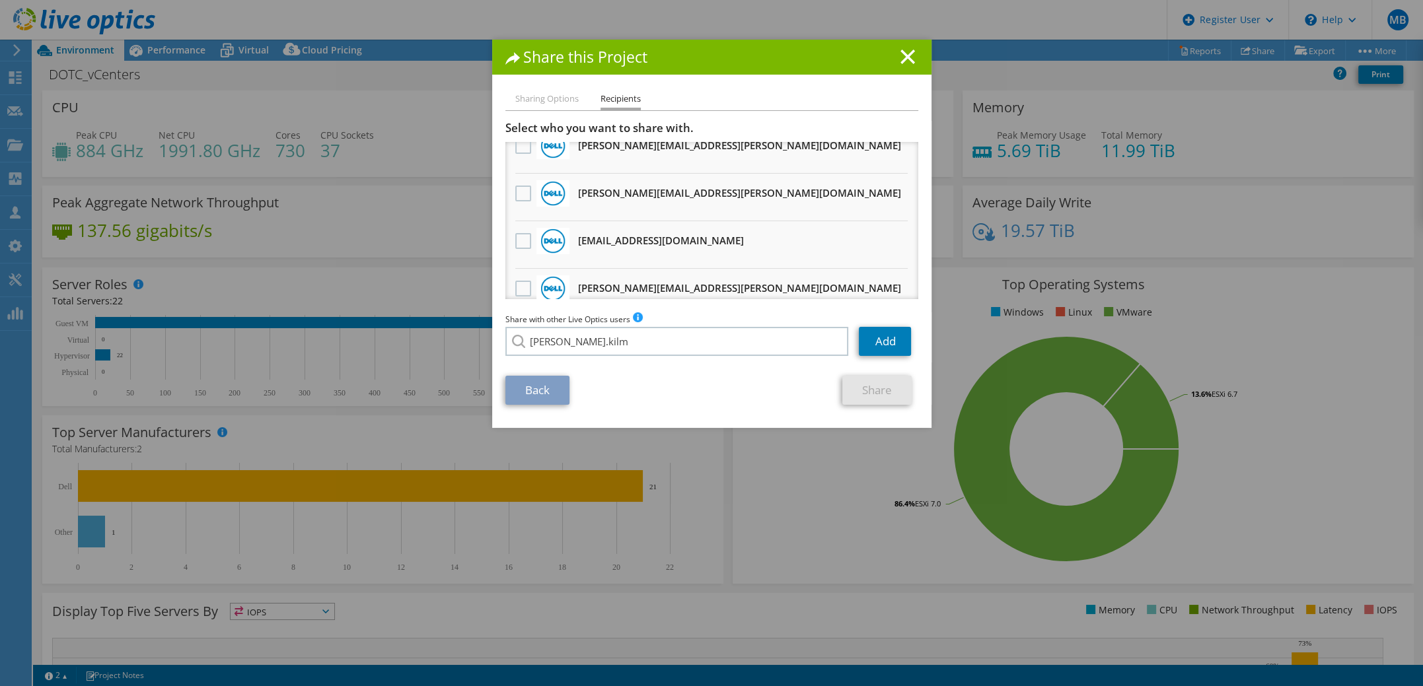
type input "Michael.Kilmer@Dell.com"
click at [886, 344] on link "Add" at bounding box center [885, 341] width 52 height 29
click at [879, 393] on link "Share" at bounding box center [876, 390] width 69 height 29
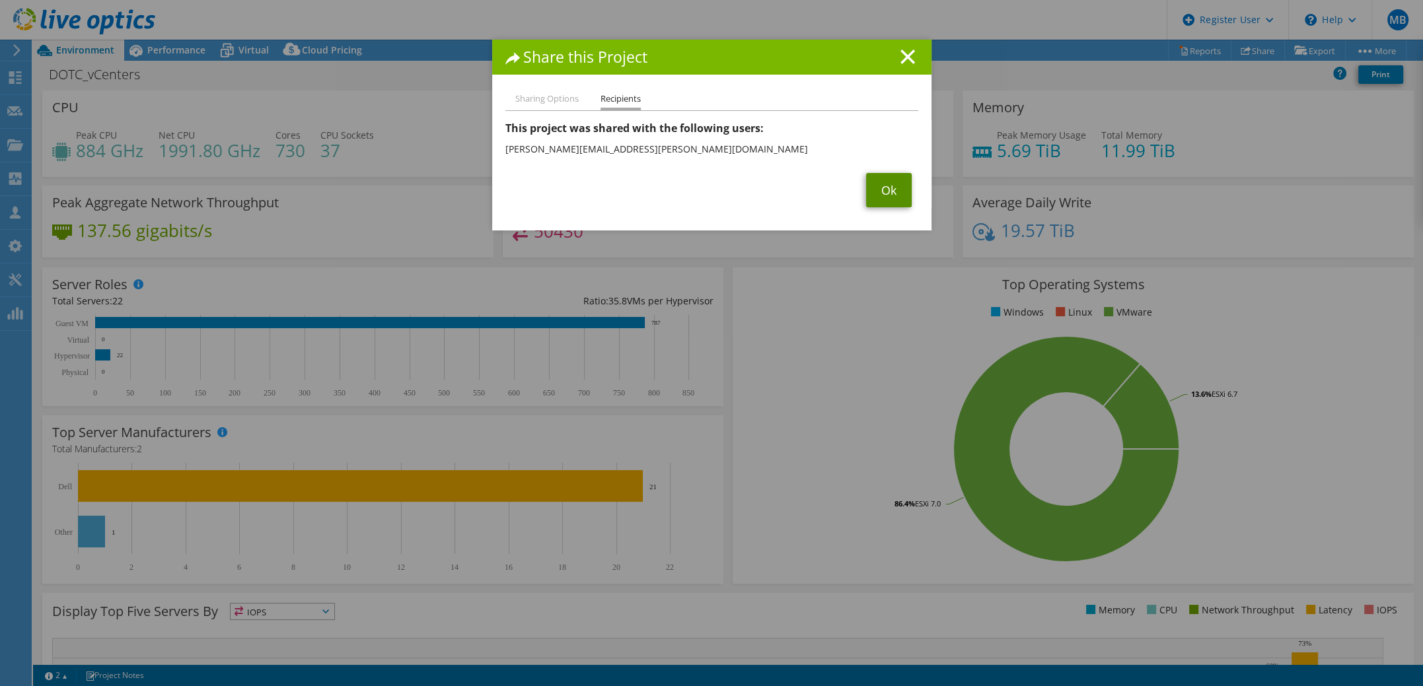
click at [887, 188] on link "Ok" at bounding box center [889, 190] width 46 height 34
